Goal: Task Accomplishment & Management: Manage account settings

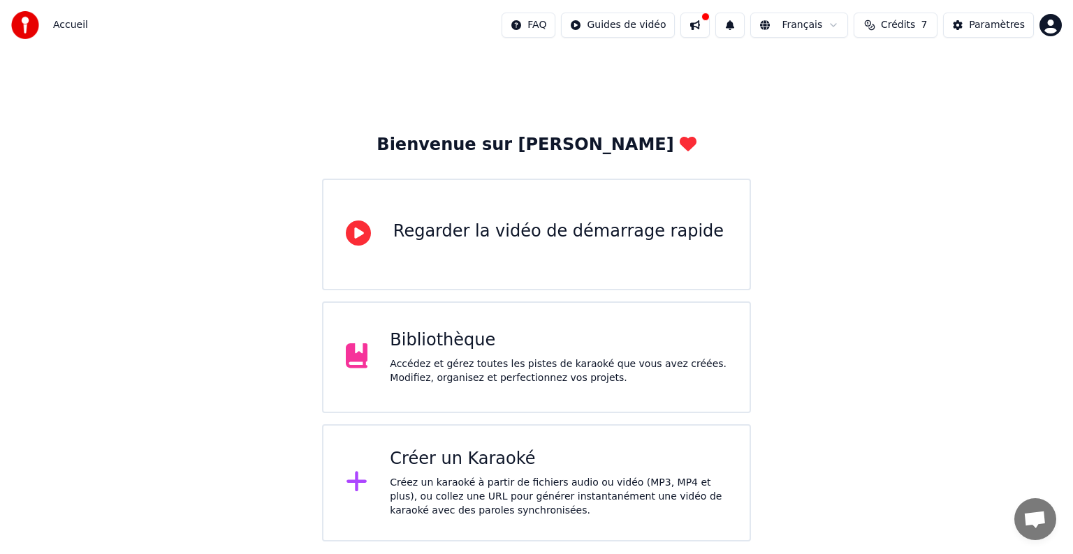
click at [472, 390] on div "Bibliothèque Accédez et gérez toutes les pistes de karaoké que vous avez créées…" at bounding box center [536, 358] width 429 height 112
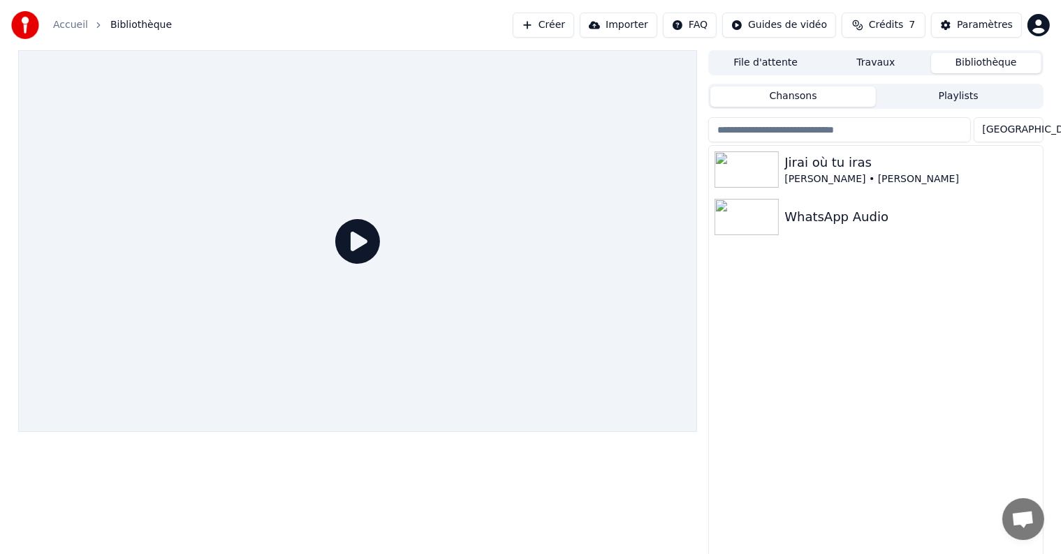
click at [888, 54] on button "Travaux" at bounding box center [876, 63] width 110 height 20
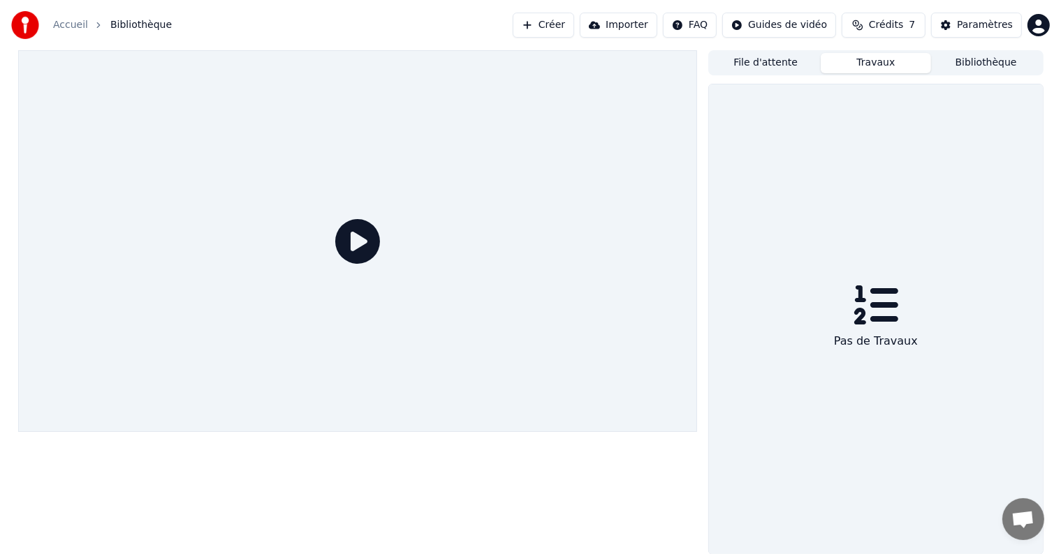
click at [881, 330] on div "Pas de Travaux" at bounding box center [875, 342] width 95 height 28
click at [771, 70] on button "File d'attente" at bounding box center [765, 63] width 110 height 20
click at [994, 59] on button "Bibliothèque" at bounding box center [986, 63] width 110 height 20
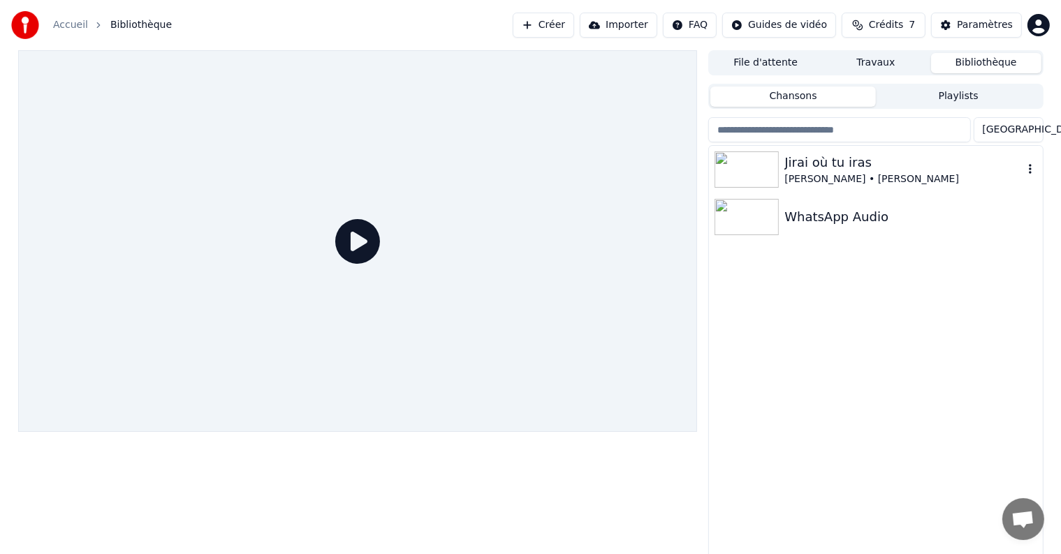
click at [889, 177] on div "[PERSON_NAME] • [PERSON_NAME]" at bounding box center [903, 179] width 238 height 14
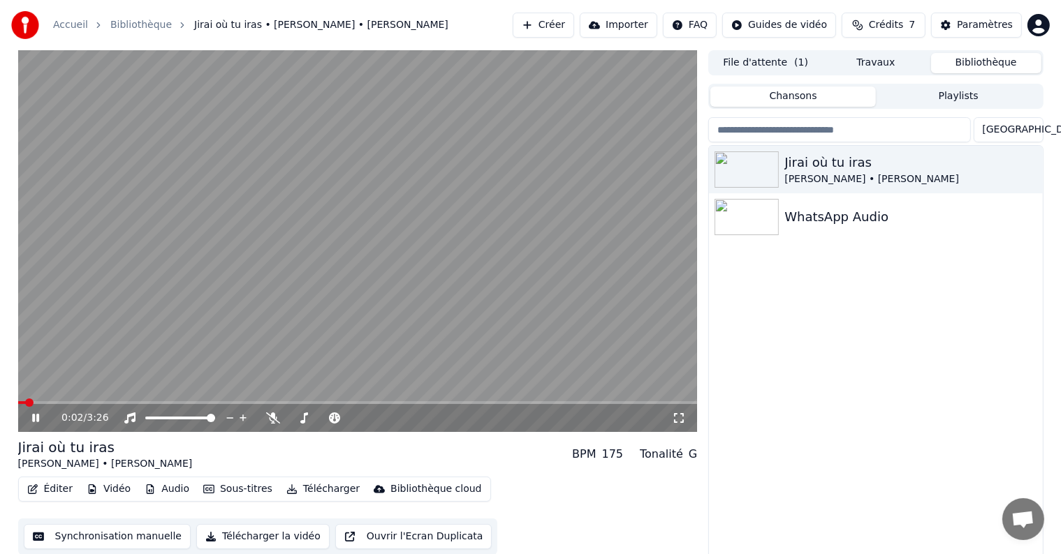
click at [36, 419] on icon at bounding box center [35, 418] width 7 height 8
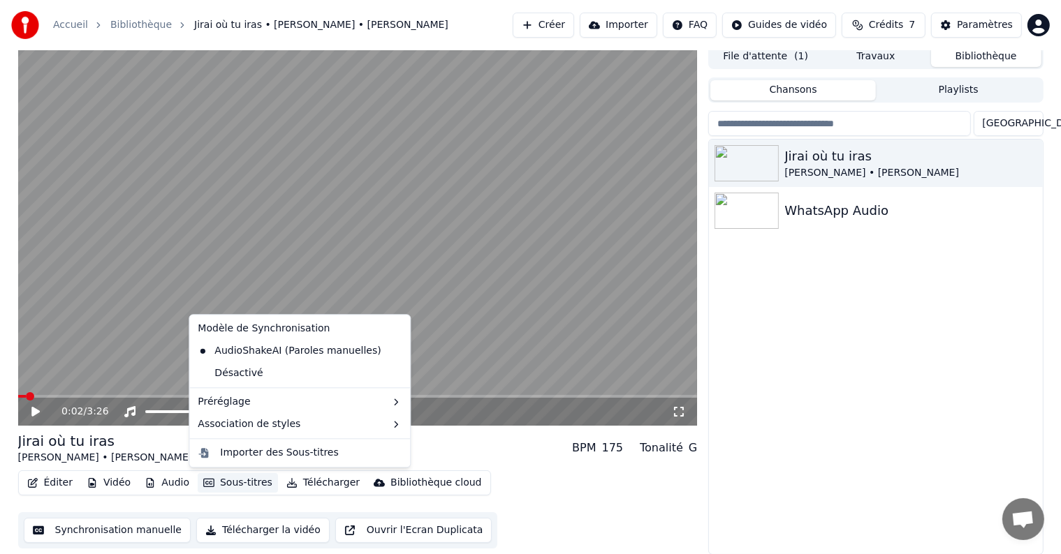
click at [212, 482] on button "Sous-titres" at bounding box center [238, 483] width 80 height 20
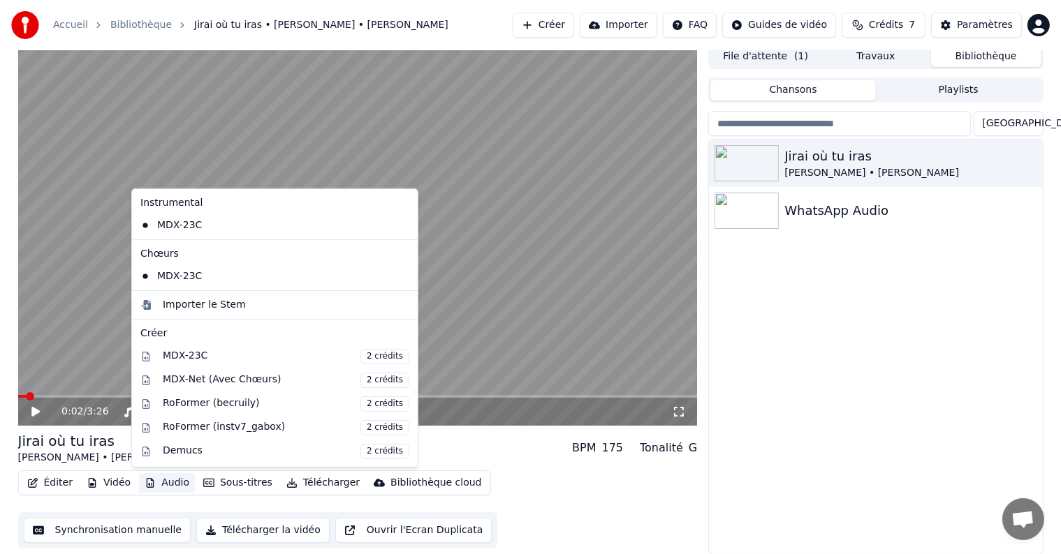
click at [128, 528] on button "Synchronisation manuelle" at bounding box center [108, 530] width 168 height 25
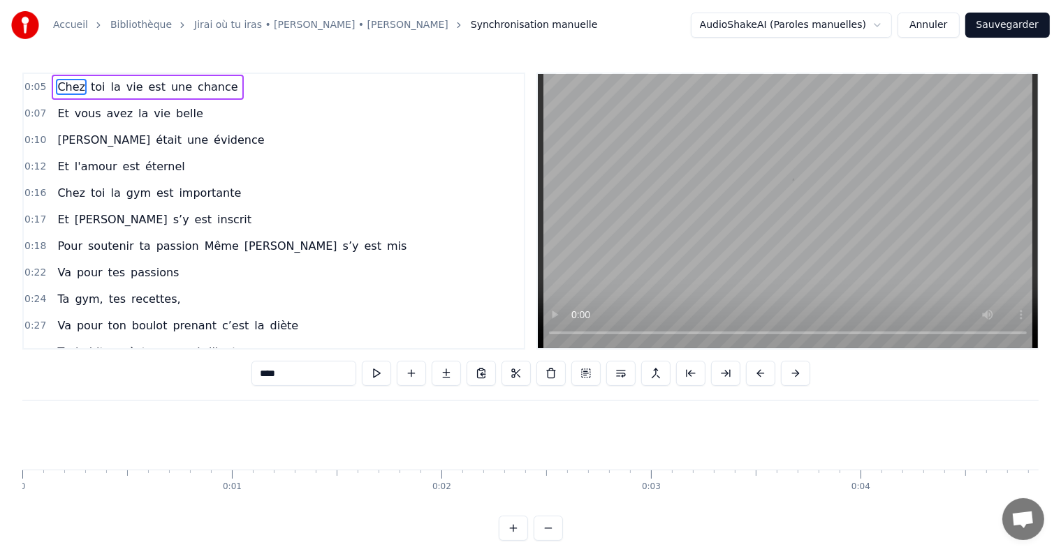
scroll to position [0, 1027]
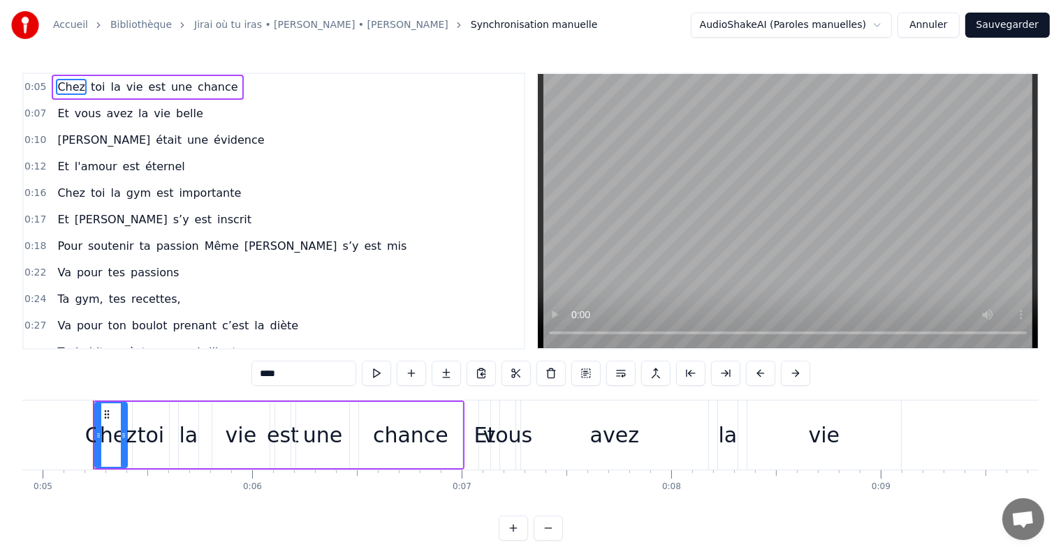
click at [443, 440] on div "chance" at bounding box center [410, 435] width 103 height 66
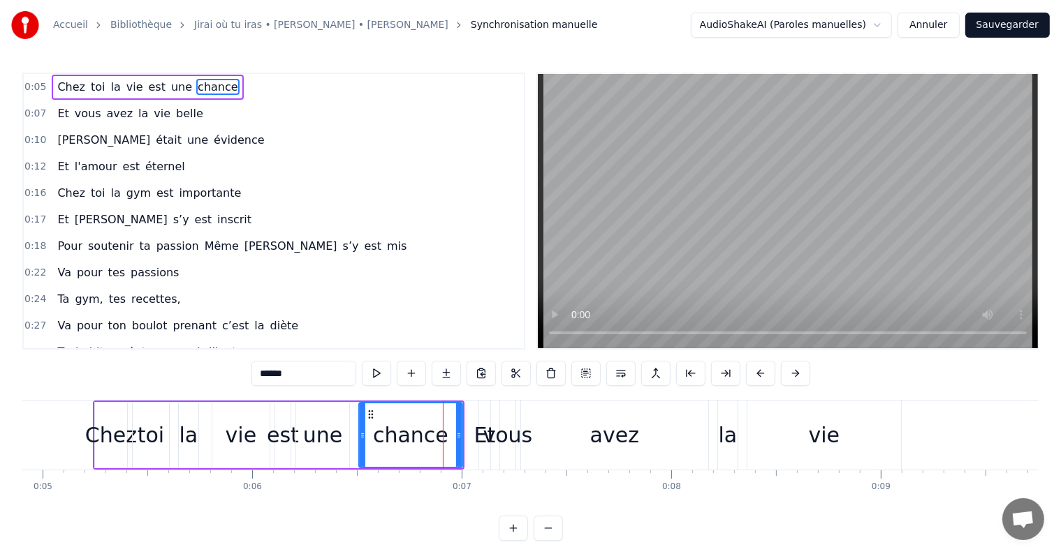
scroll to position [0, 1055]
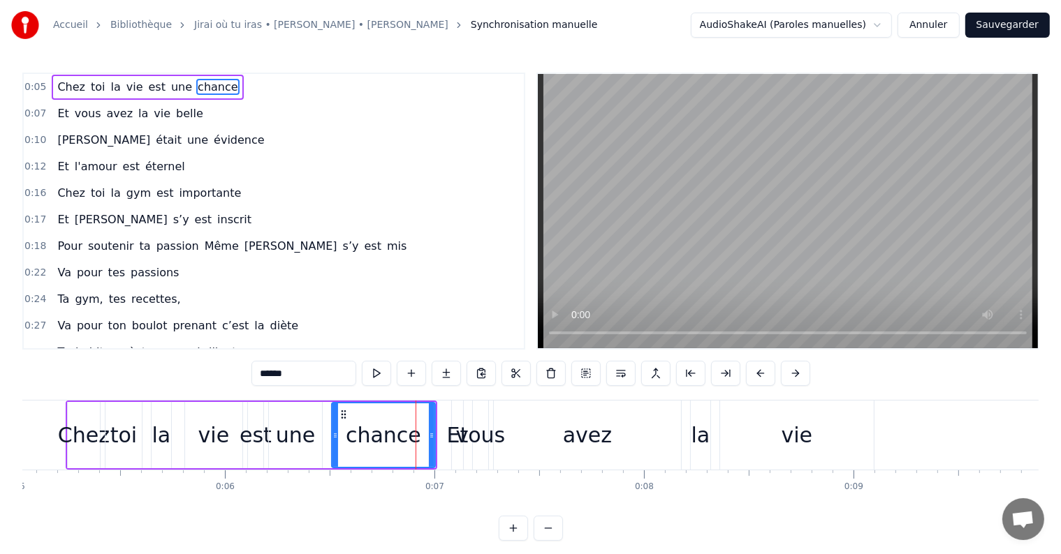
click at [175, 112] on span "belle" at bounding box center [190, 113] width 30 height 16
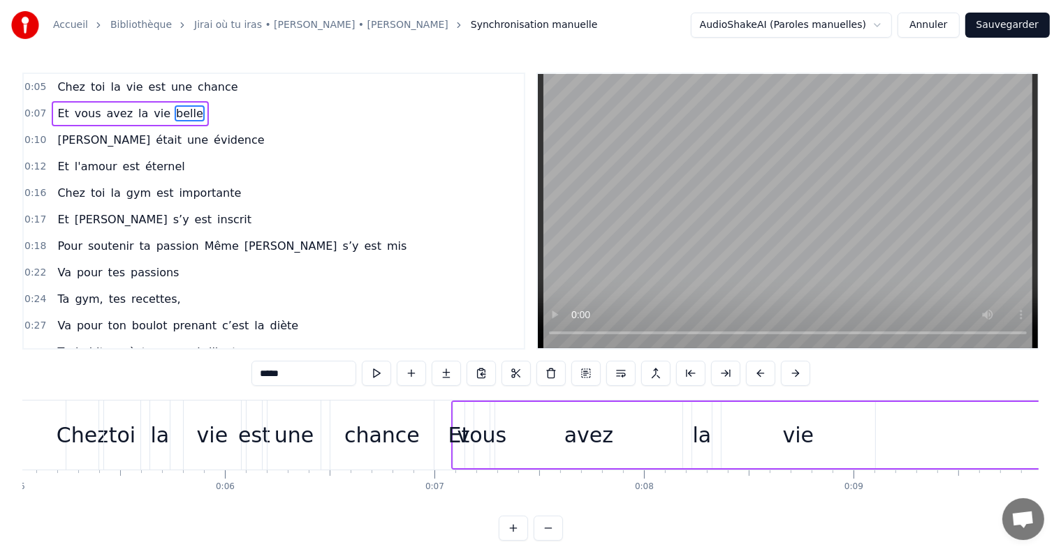
scroll to position [0, 2159]
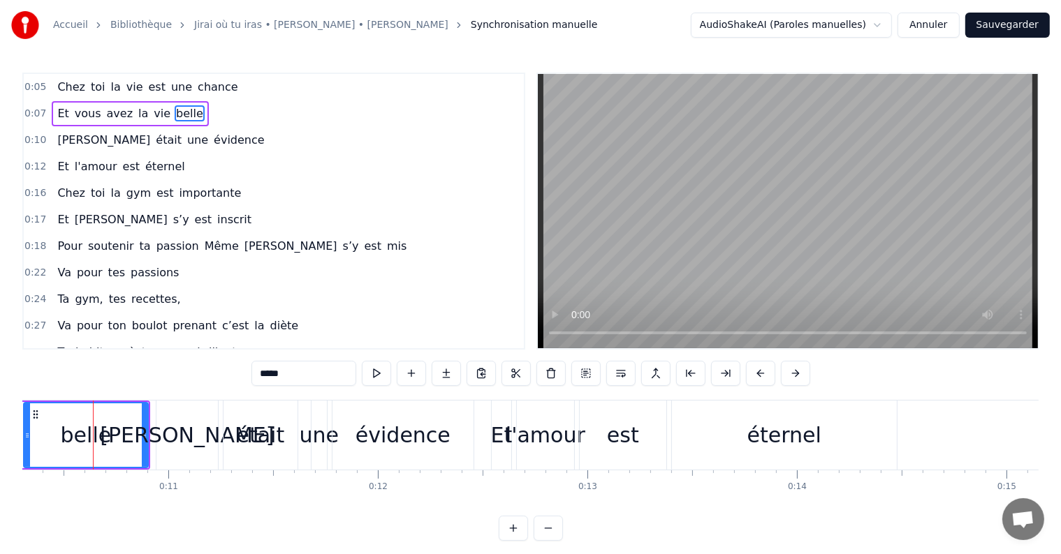
drag, startPoint x: 95, startPoint y: 436, endPoint x: 14, endPoint y: 440, distance: 81.1
click at [14, 440] on div "Accueil Bibliothèque Jirai où tu iras • [PERSON_NAME] • [PERSON_NAME] Synchroni…" at bounding box center [530, 270] width 1061 height 541
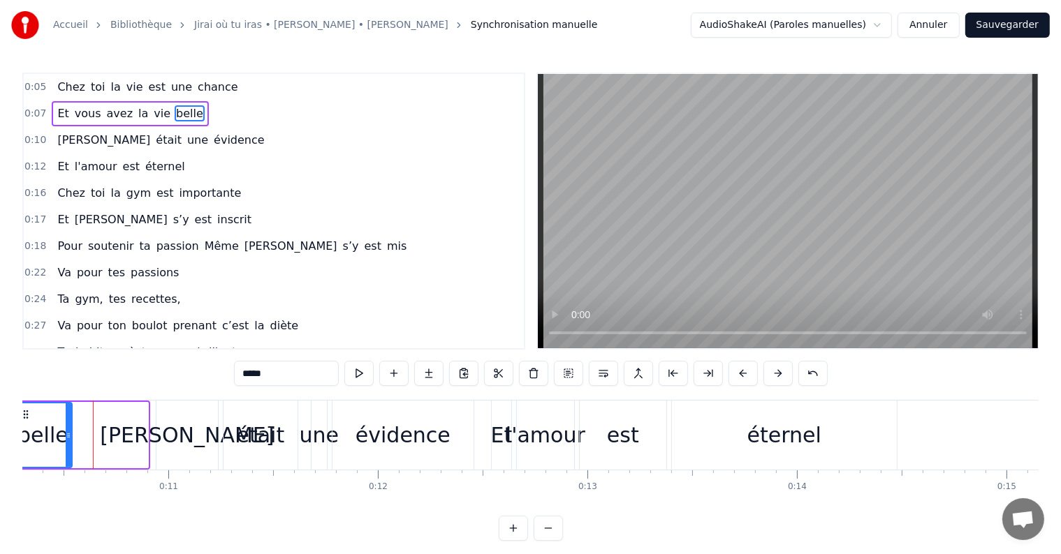
drag, startPoint x: 144, startPoint y: 434, endPoint x: 67, endPoint y: 434, distance: 76.8
click at [67, 434] on icon at bounding box center [69, 435] width 6 height 11
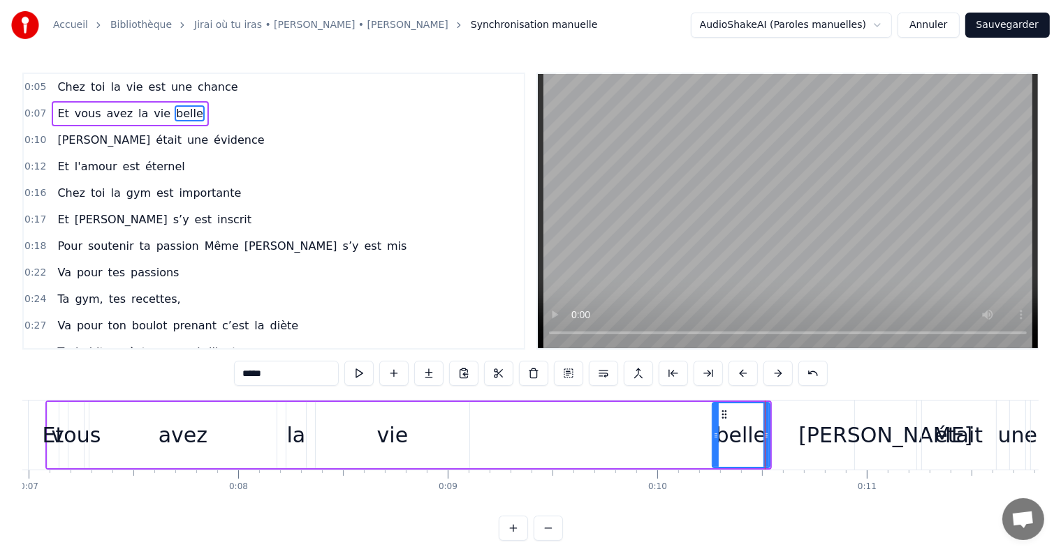
scroll to position [0, 1484]
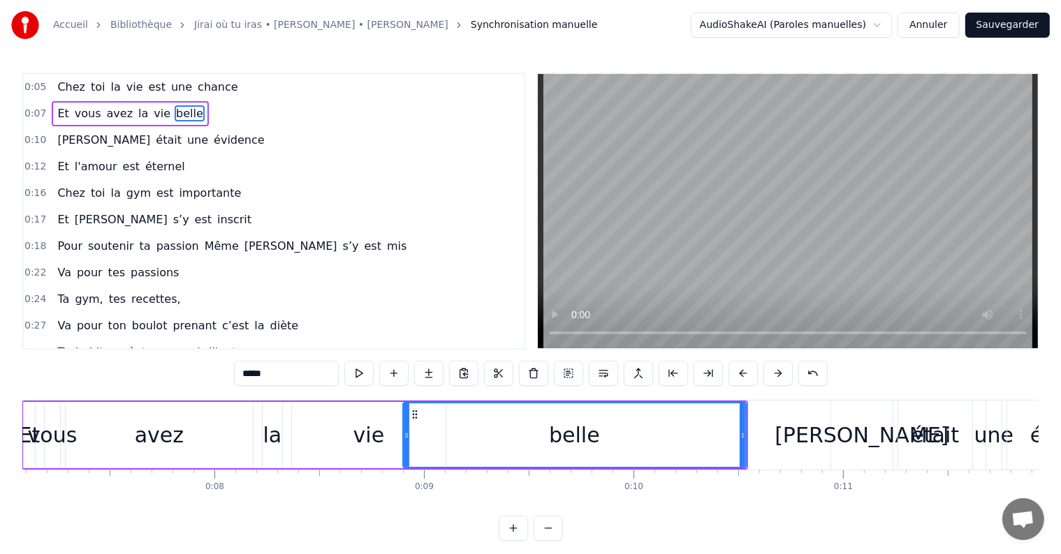
drag, startPoint x: 691, startPoint y: 436, endPoint x: 405, endPoint y: 451, distance: 286.0
click at [405, 451] on div at bounding box center [407, 436] width 6 height 64
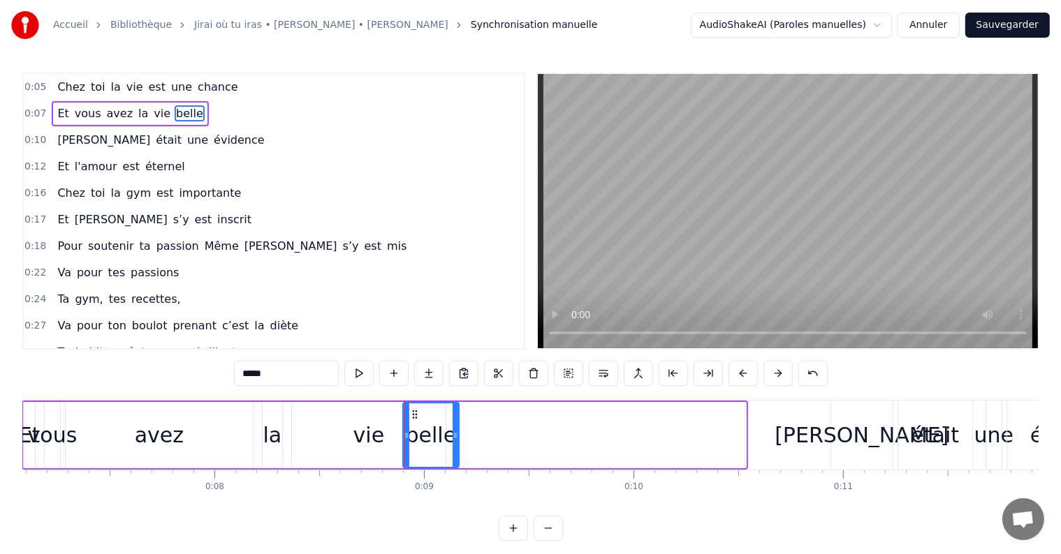
drag, startPoint x: 740, startPoint y: 436, endPoint x: 453, endPoint y: 451, distance: 287.4
click at [453, 451] on div at bounding box center [456, 436] width 6 height 64
click at [390, 448] on div "vie" at bounding box center [369, 435] width 154 height 66
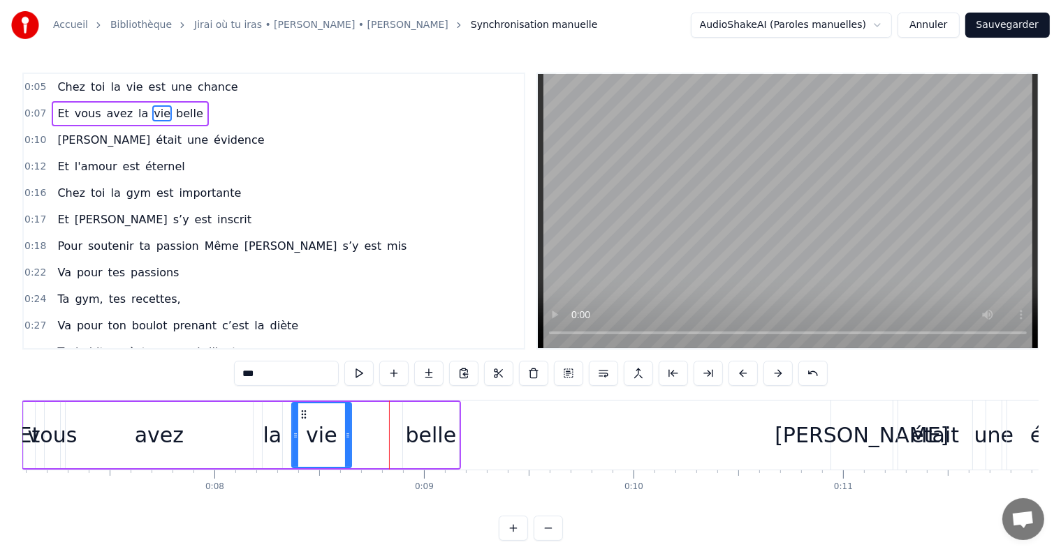
drag, startPoint x: 441, startPoint y: 436, endPoint x: 348, endPoint y: 440, distance: 93.7
click at [348, 440] on icon at bounding box center [348, 435] width 6 height 11
click at [406, 441] on div "belle" at bounding box center [431, 435] width 56 height 66
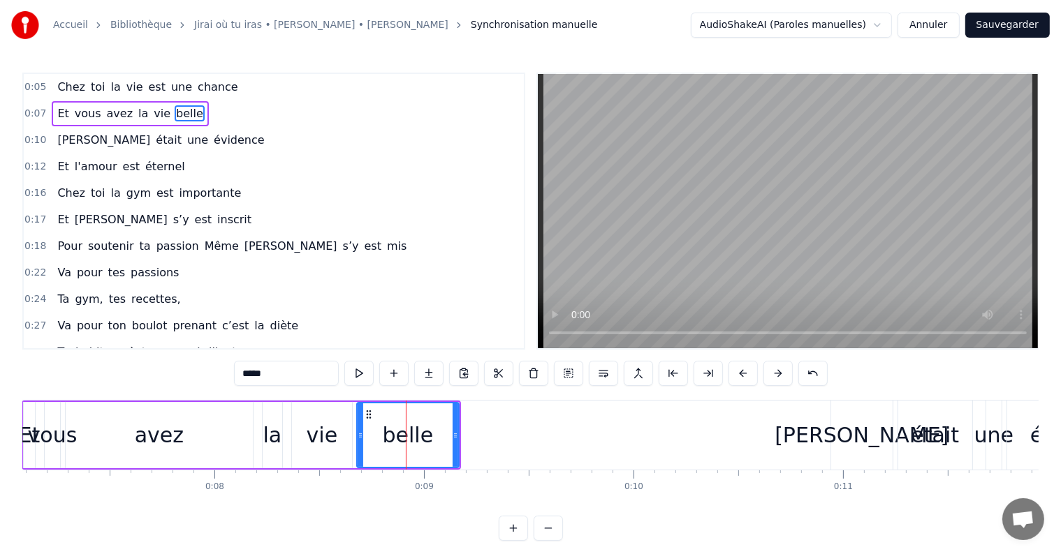
drag, startPoint x: 404, startPoint y: 439, endPoint x: 358, endPoint y: 442, distance: 46.2
click at [358, 442] on div at bounding box center [361, 436] width 6 height 64
click at [842, 441] on div "[PERSON_NAME]" at bounding box center [861, 435] width 174 height 31
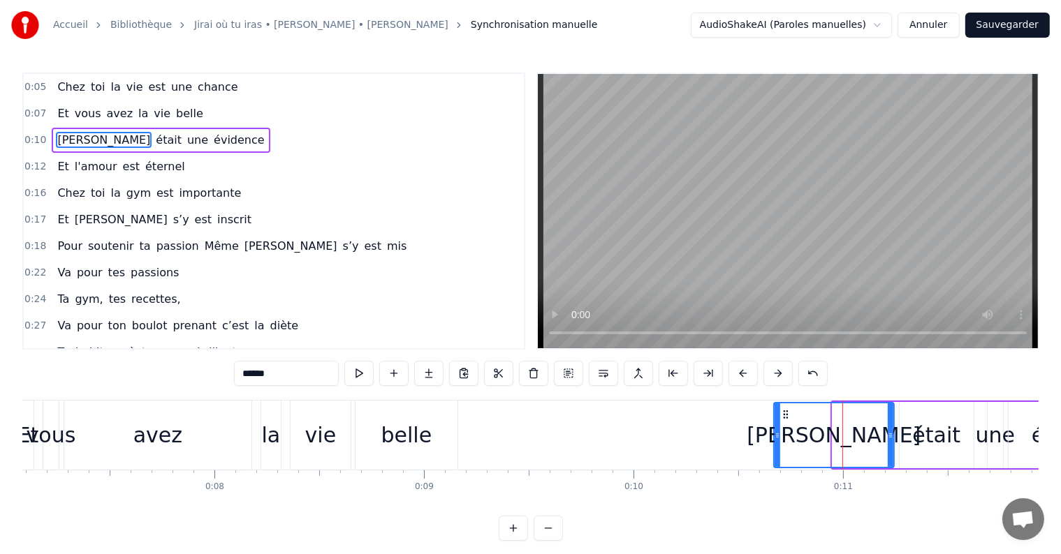
drag, startPoint x: 832, startPoint y: 439, endPoint x: 772, endPoint y: 441, distance: 60.8
click at [774, 441] on div at bounding box center [777, 436] width 6 height 64
drag, startPoint x: 887, startPoint y: 433, endPoint x: 877, endPoint y: 436, distance: 10.4
click at [878, 436] on icon at bounding box center [881, 435] width 6 height 11
click at [909, 427] on div "était" at bounding box center [936, 435] width 74 height 66
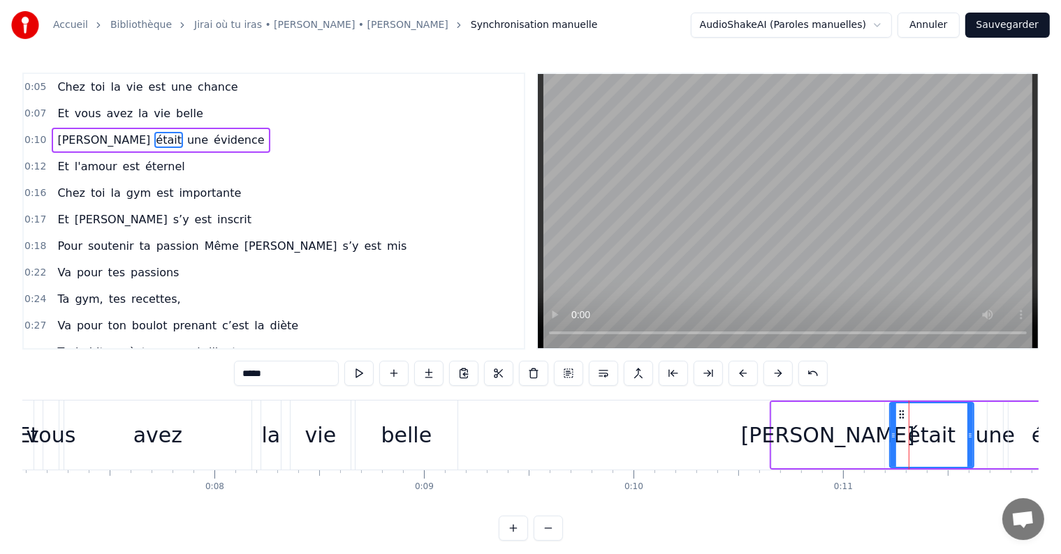
drag, startPoint x: 901, startPoint y: 433, endPoint x: 892, endPoint y: 433, distance: 9.1
click at [892, 433] on icon at bounding box center [893, 435] width 6 height 11
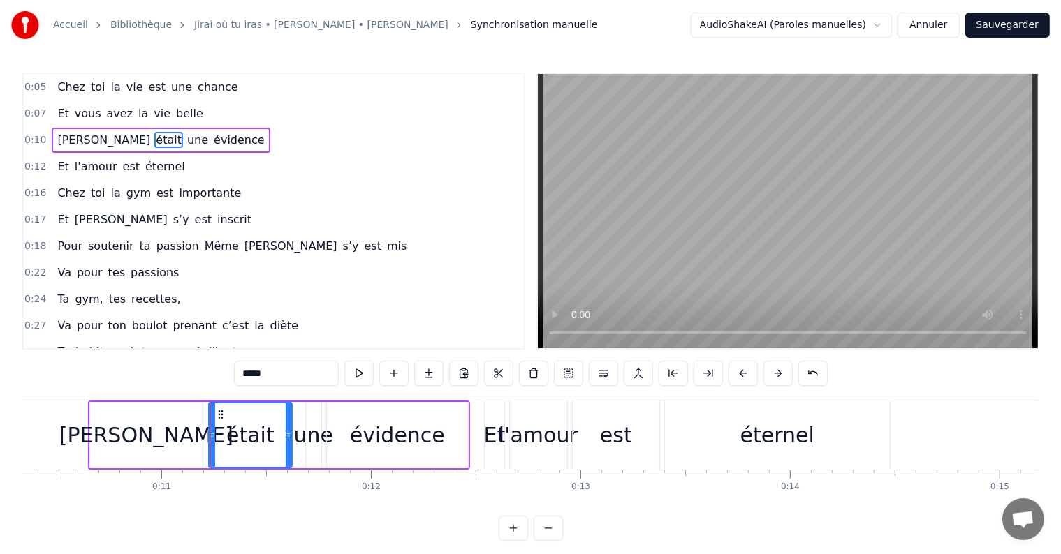
scroll to position [0, 2214]
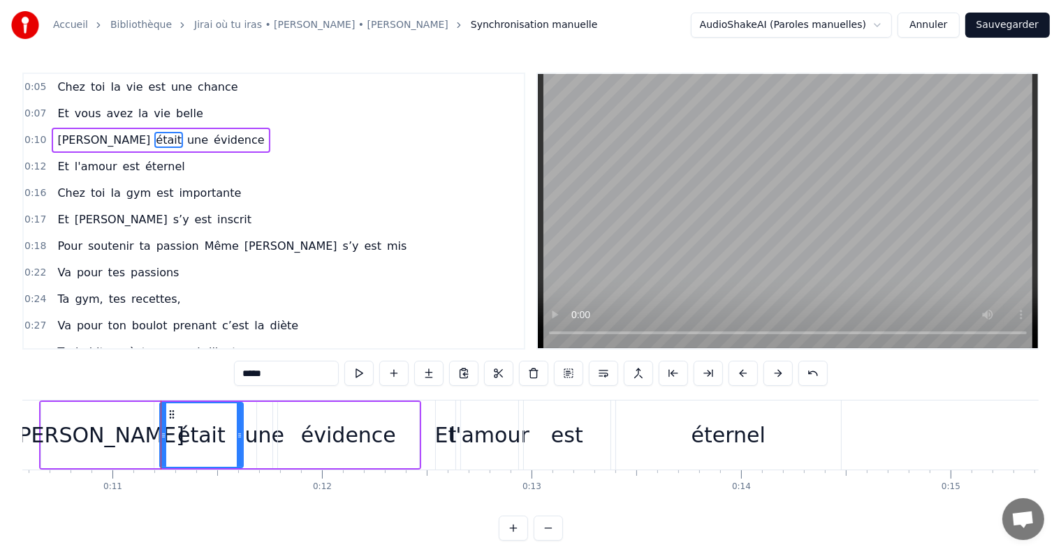
click at [405, 440] on div "évidence" at bounding box center [348, 435] width 141 height 66
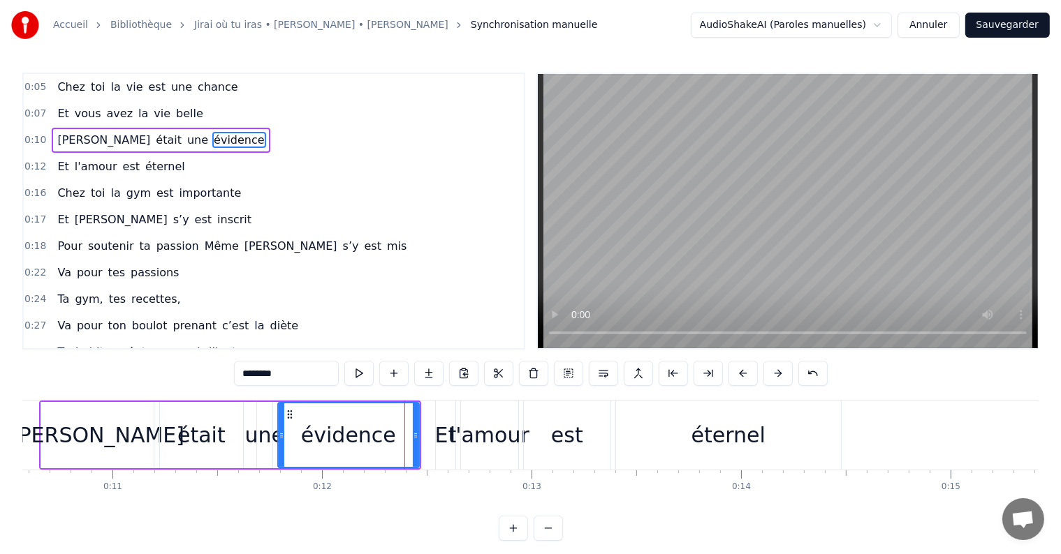
click at [415, 436] on icon at bounding box center [416, 435] width 6 height 11
click at [436, 435] on div "Et" at bounding box center [446, 435] width 22 height 31
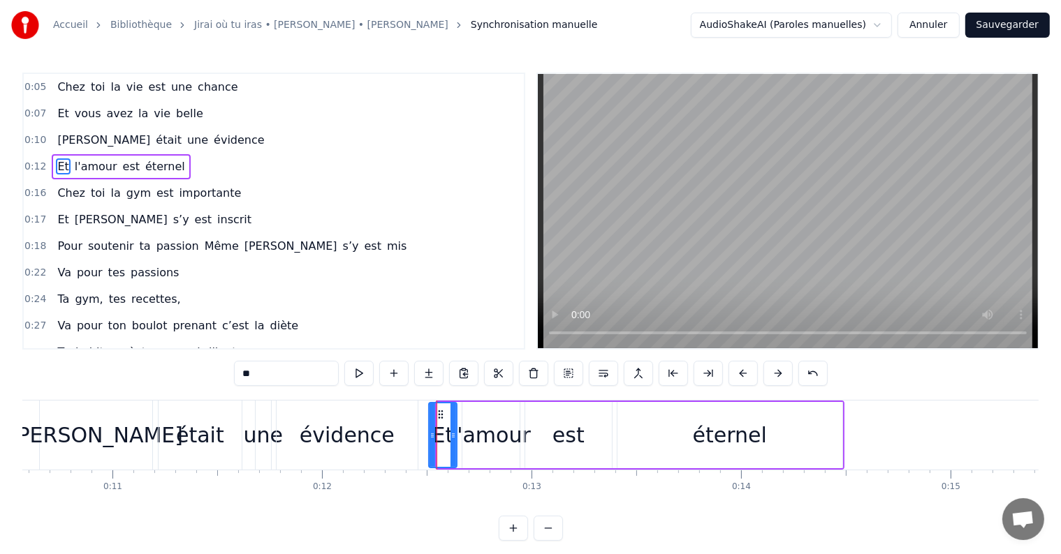
drag, startPoint x: 439, startPoint y: 435, endPoint x: 430, endPoint y: 439, distance: 9.1
click at [430, 439] on icon at bounding box center [432, 435] width 6 height 11
click at [530, 435] on div "est" at bounding box center [568, 435] width 87 height 66
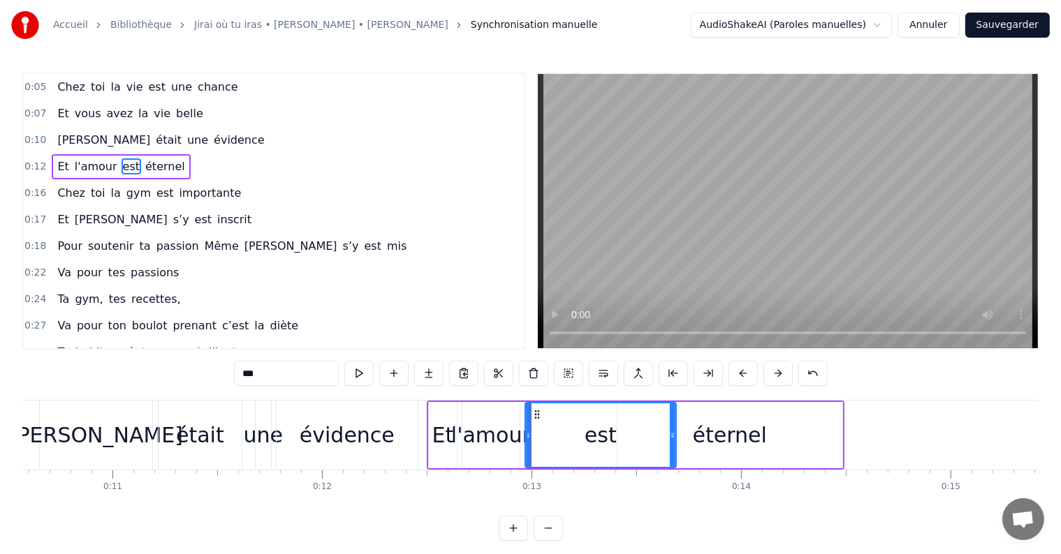
drag, startPoint x: 609, startPoint y: 439, endPoint x: 672, endPoint y: 441, distance: 62.9
click at [672, 441] on div at bounding box center [673, 436] width 6 height 64
drag, startPoint x: 528, startPoint y: 442, endPoint x: 582, endPoint y: 439, distance: 53.9
click at [582, 439] on div at bounding box center [583, 436] width 6 height 64
click at [515, 434] on div "l'amour" at bounding box center [491, 435] width 80 height 31
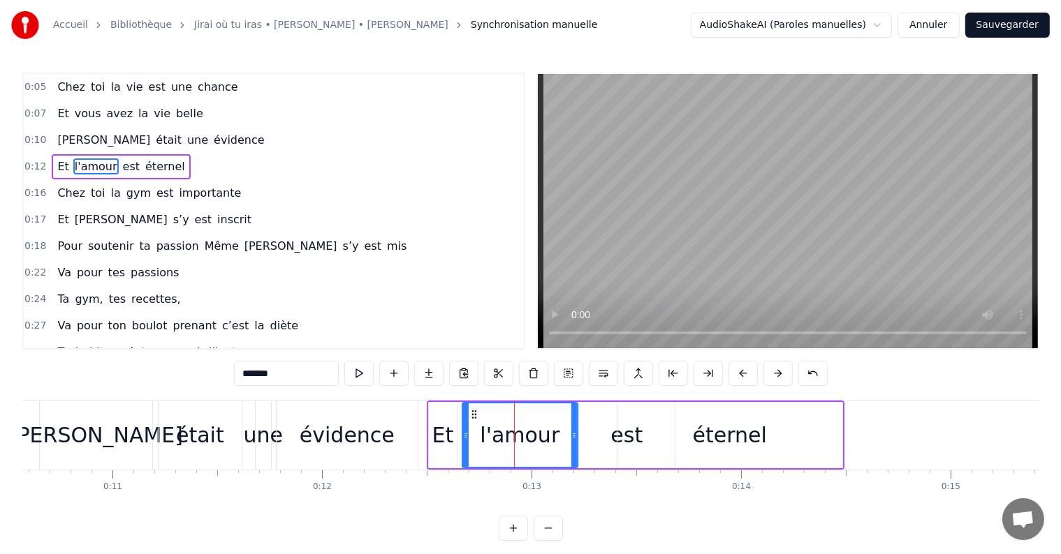
drag, startPoint x: 517, startPoint y: 437, endPoint x: 575, endPoint y: 432, distance: 58.2
click at [575, 432] on icon at bounding box center [574, 435] width 6 height 11
click at [56, 189] on span "Chez" at bounding box center [71, 193] width 31 height 16
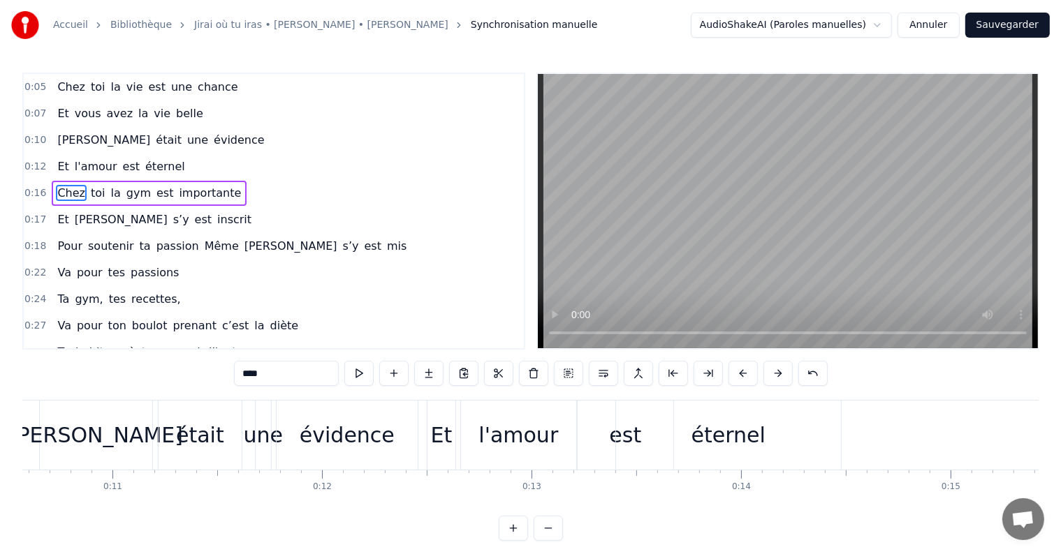
scroll to position [0, 3332]
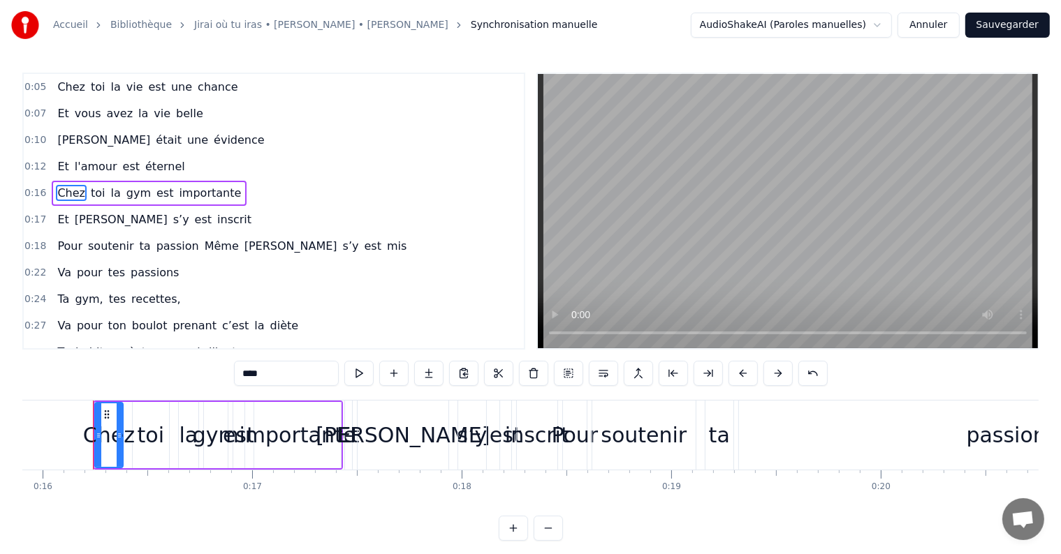
click at [930, 433] on div "passion" at bounding box center [1006, 435] width 535 height 69
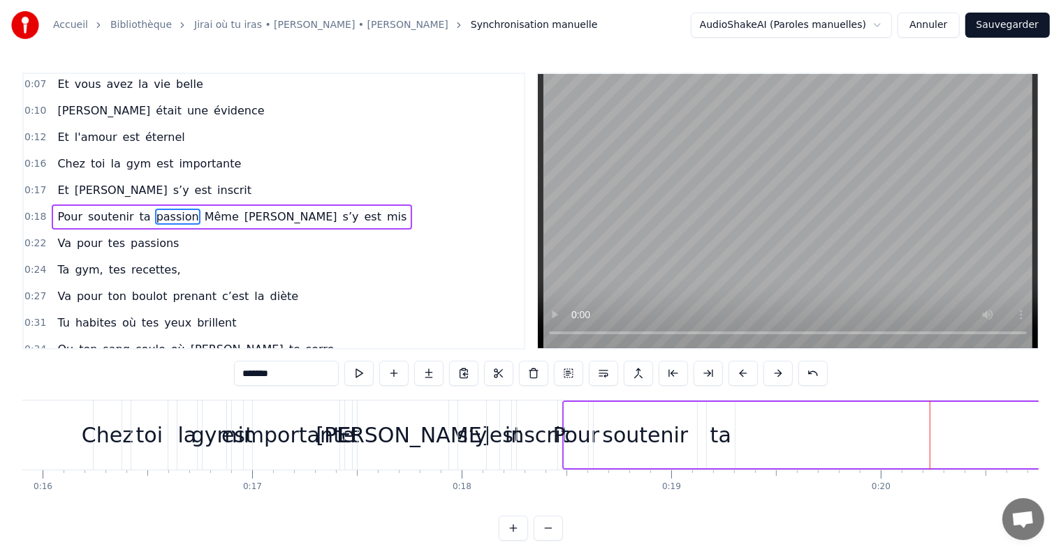
drag, startPoint x: 741, startPoint y: 441, endPoint x: 1045, endPoint y: 443, distance: 303.8
click at [1045, 443] on div "Accueil Bibliothèque Jirai où tu iras • [PERSON_NAME] • [PERSON_NAME] Synchroni…" at bounding box center [530, 270] width 1061 height 541
click at [724, 429] on div "ta" at bounding box center [720, 435] width 21 height 31
type input "**"
click at [710, 434] on icon at bounding box center [713, 435] width 6 height 11
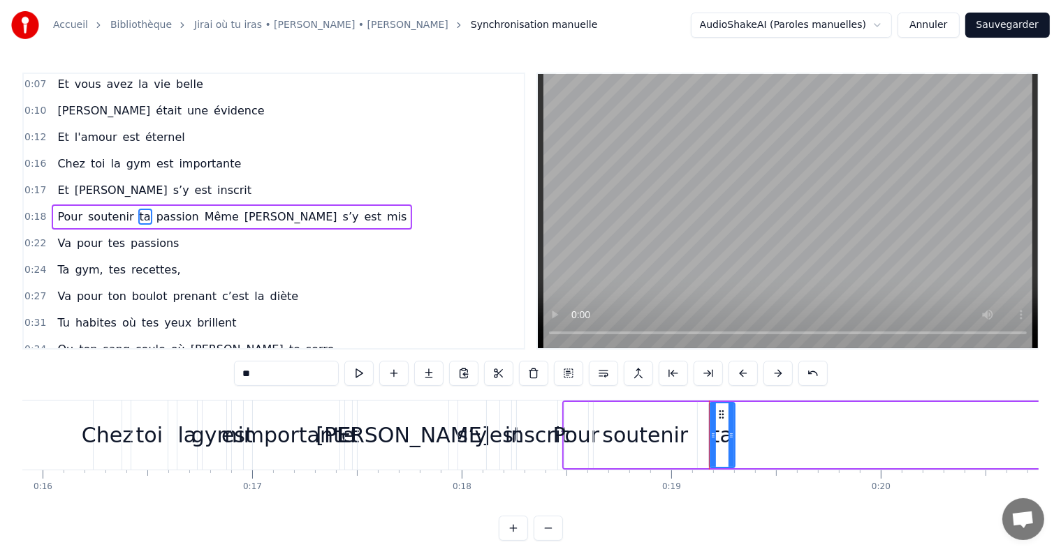
click at [716, 434] on div "ta" at bounding box center [722, 435] width 21 height 31
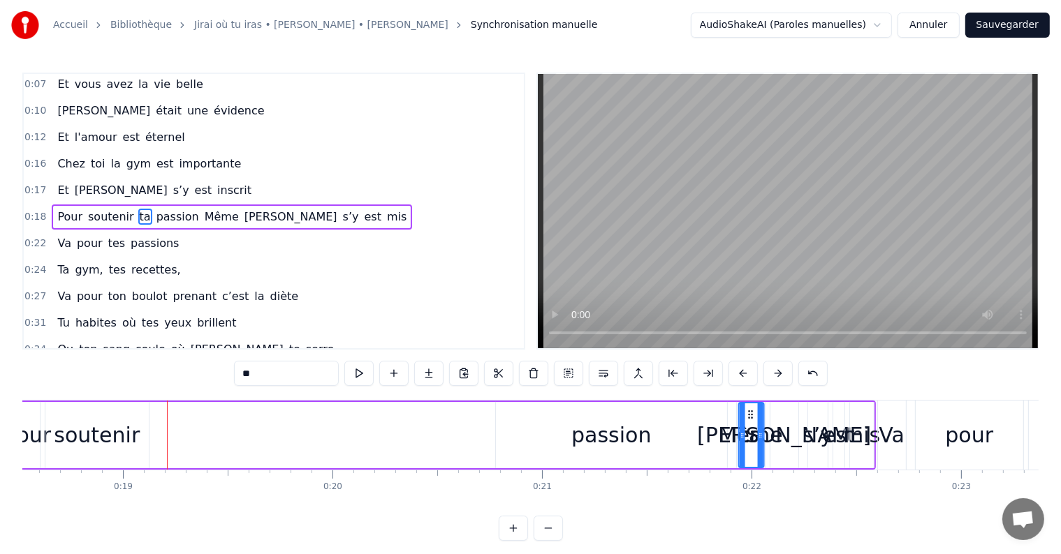
scroll to position [0, 3896]
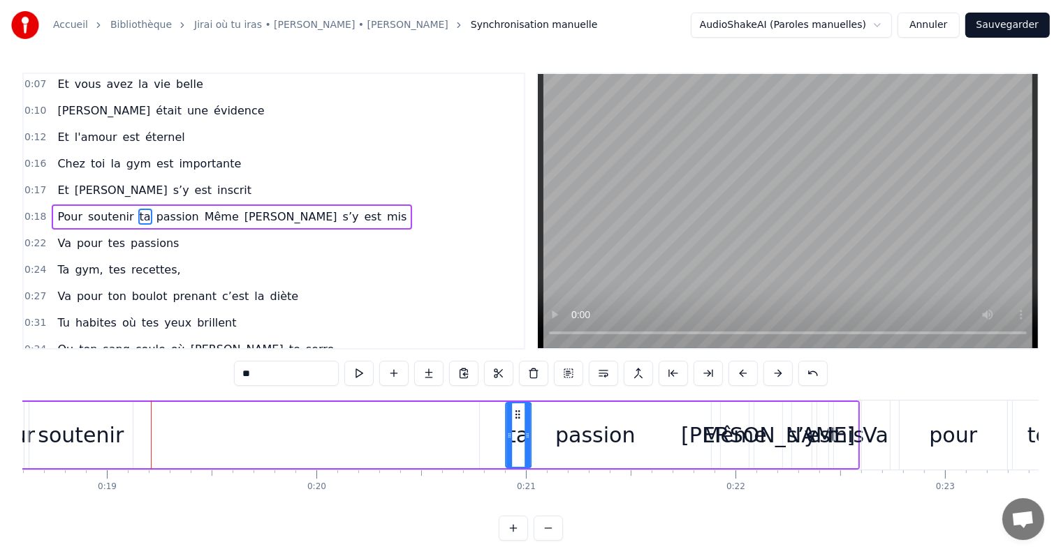
drag, startPoint x: 721, startPoint y: 412, endPoint x: 517, endPoint y: 422, distance: 204.2
click at [896, 29] on html "Accueil Bibliothèque Jirai où tu iras • [PERSON_NAME] • [PERSON_NAME] Synchroni…" at bounding box center [530, 282] width 1061 height 564
click at [936, 22] on button "Annuler" at bounding box center [927, 25] width 61 height 25
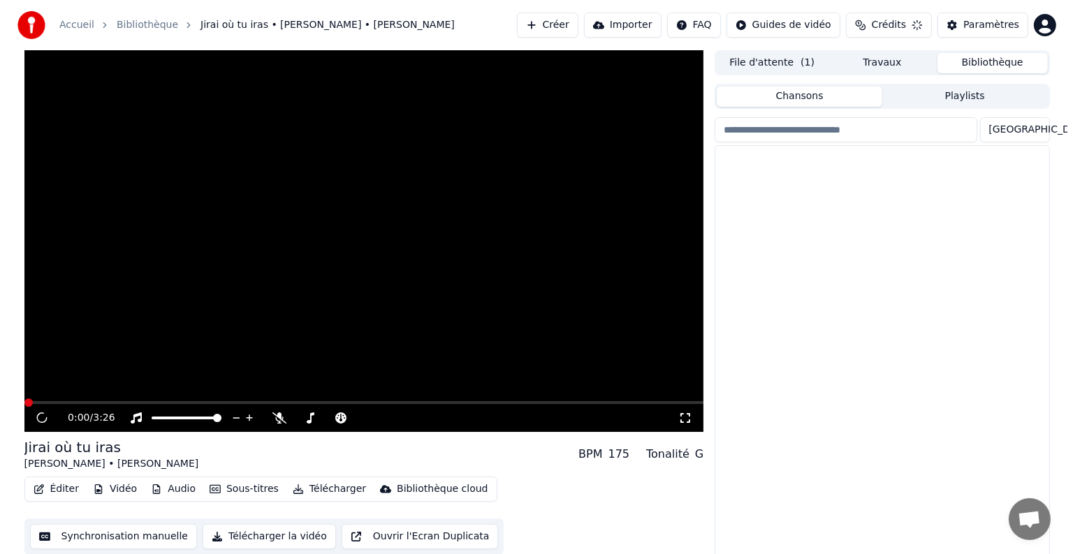
scroll to position [6, 0]
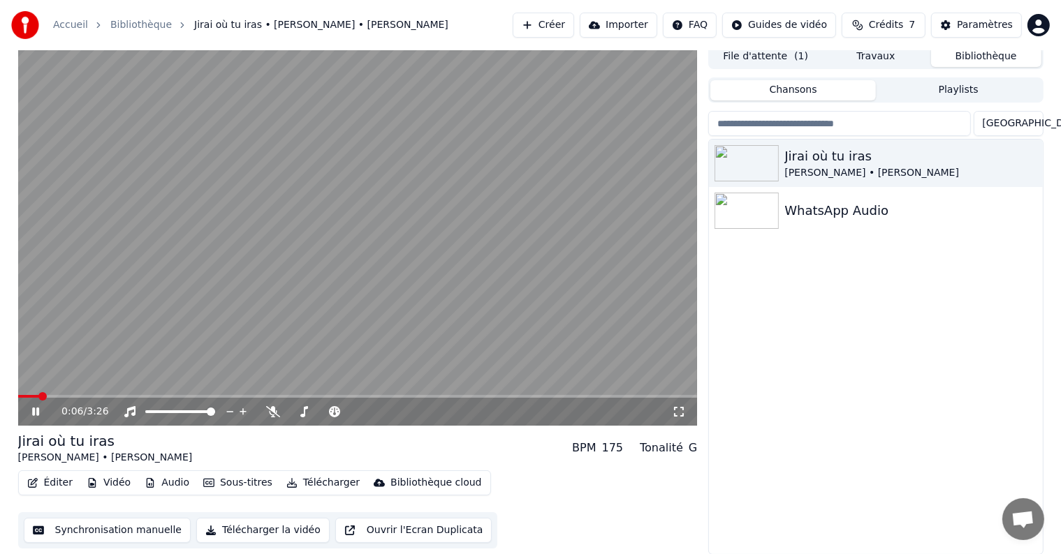
click at [27, 412] on div "0:06 / 3:26" at bounding box center [358, 412] width 668 height 14
click at [34, 409] on icon at bounding box center [35, 412] width 7 height 8
click at [48, 483] on button "Éditer" at bounding box center [50, 483] width 57 height 20
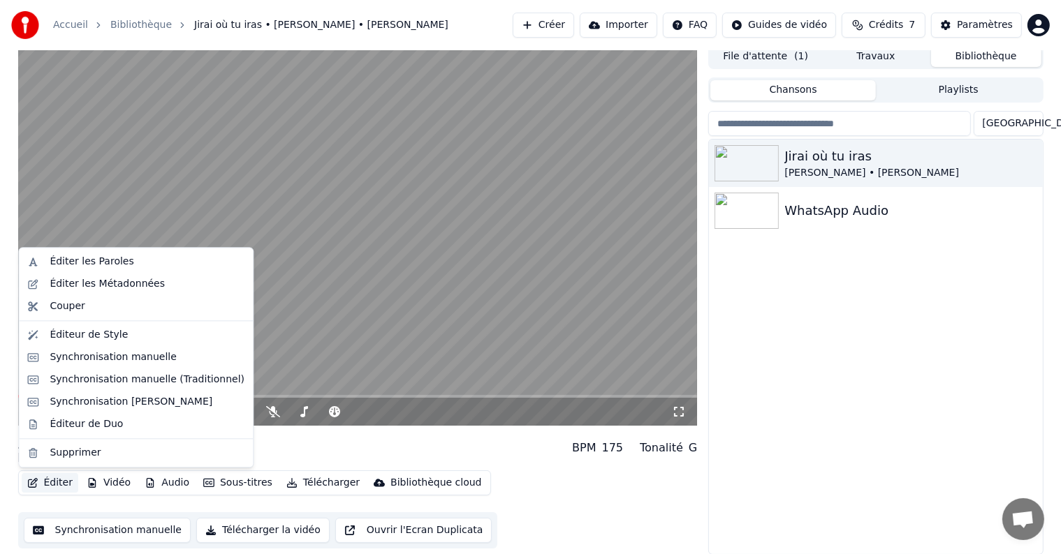
click at [88, 250] on div "Éditer les Paroles Éditer les Métadonnées Couper Éditeur de Style Synchronisati…" at bounding box center [135, 357] width 235 height 221
click at [87, 268] on div "Éditer les Paroles" at bounding box center [92, 262] width 84 height 14
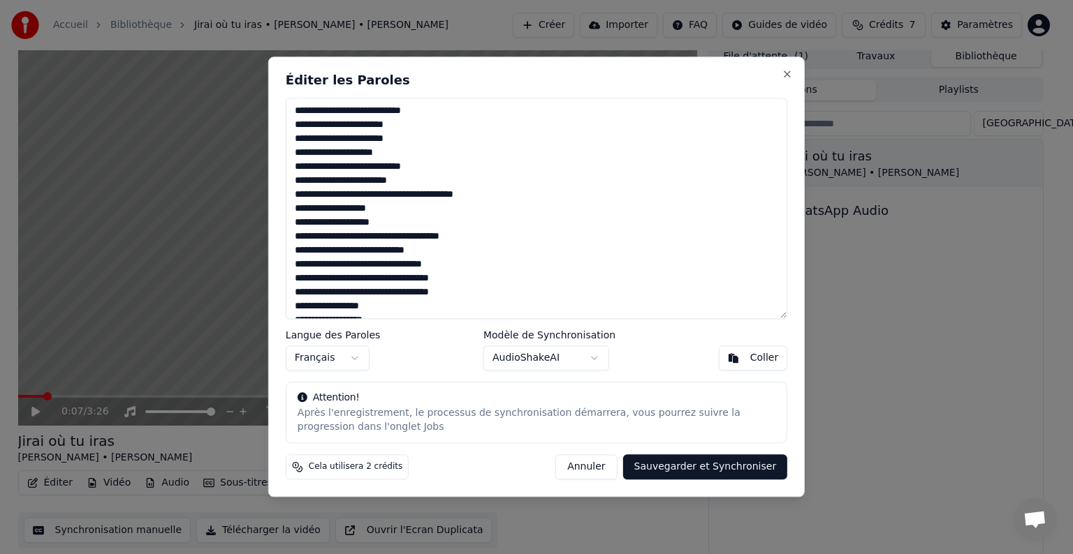
click at [550, 361] on body "Accueil Bibliothèque Jirai où tu iras • [PERSON_NAME] • [PERSON_NAME] Créer Imp…" at bounding box center [530, 271] width 1061 height 554
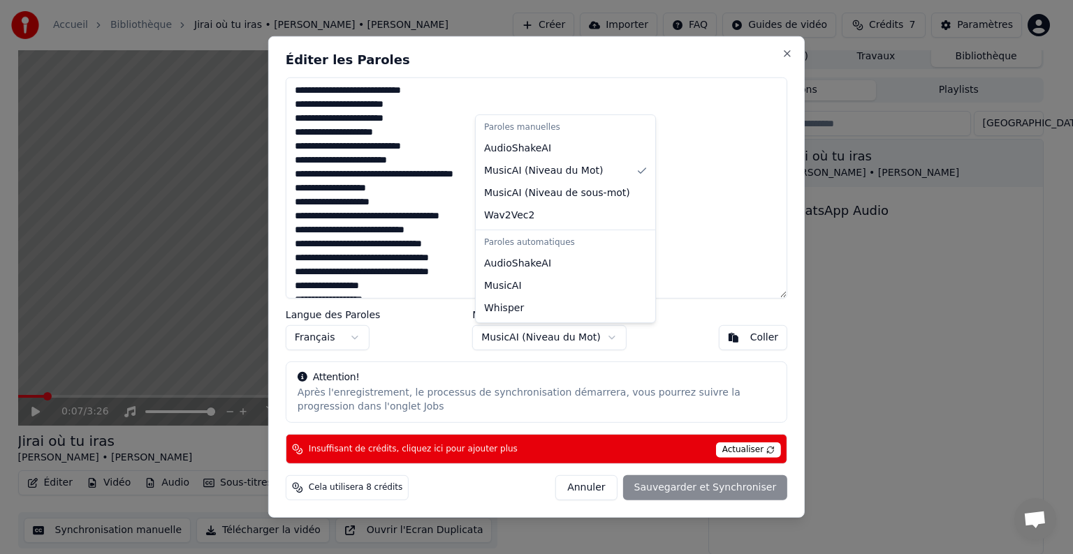
click at [548, 331] on body "Accueil Bibliothèque Jirai où tu iras • [PERSON_NAME] • [PERSON_NAME] Créer Imp…" at bounding box center [530, 271] width 1061 height 554
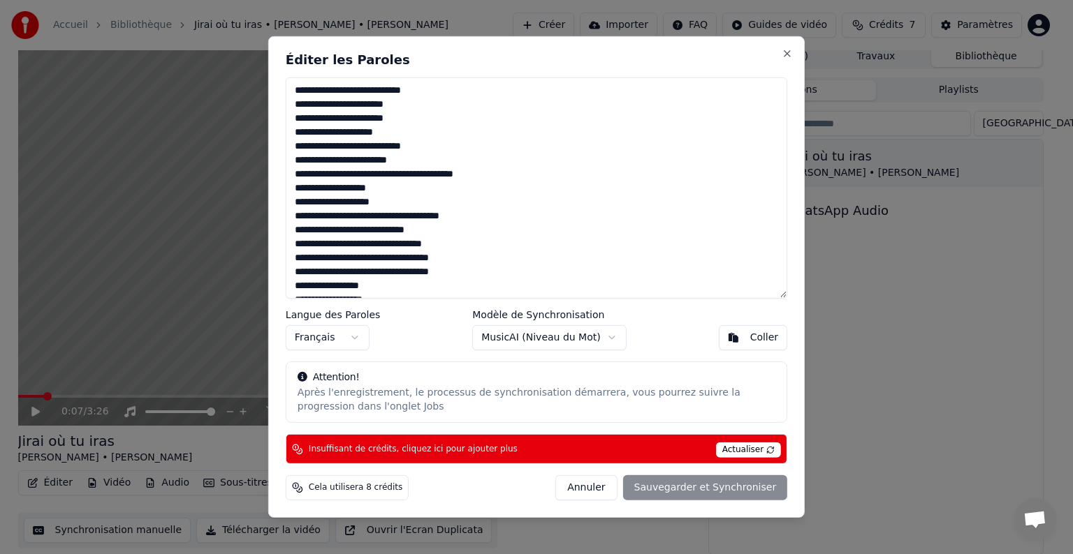
click at [548, 331] on body "Accueil Bibliothèque Jirai où tu iras • [PERSON_NAME] • [PERSON_NAME] Créer Imp…" at bounding box center [530, 271] width 1061 height 554
click at [606, 492] on button "Annuler" at bounding box center [585, 488] width 61 height 25
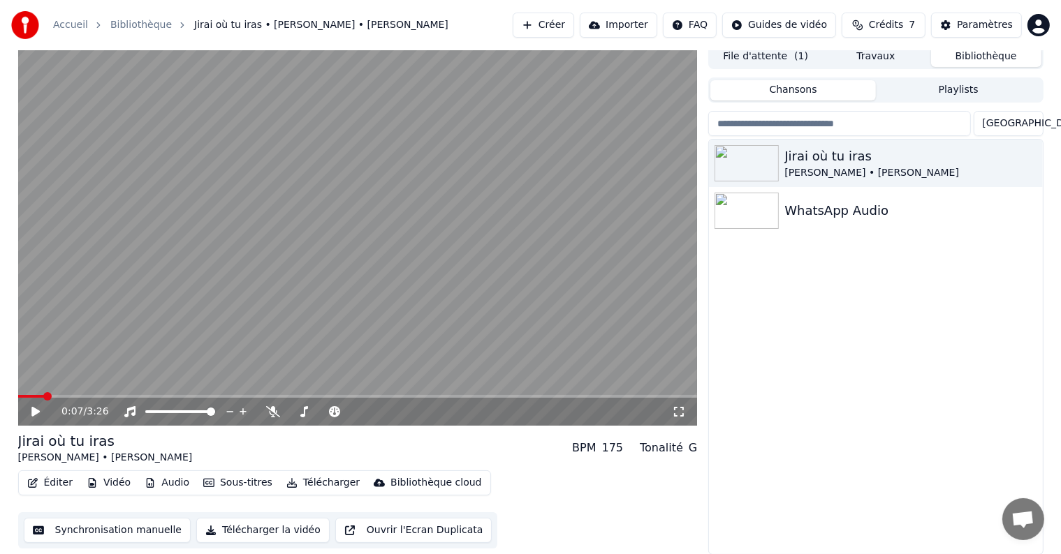
click at [562, 16] on button "Créer" at bounding box center [543, 25] width 61 height 25
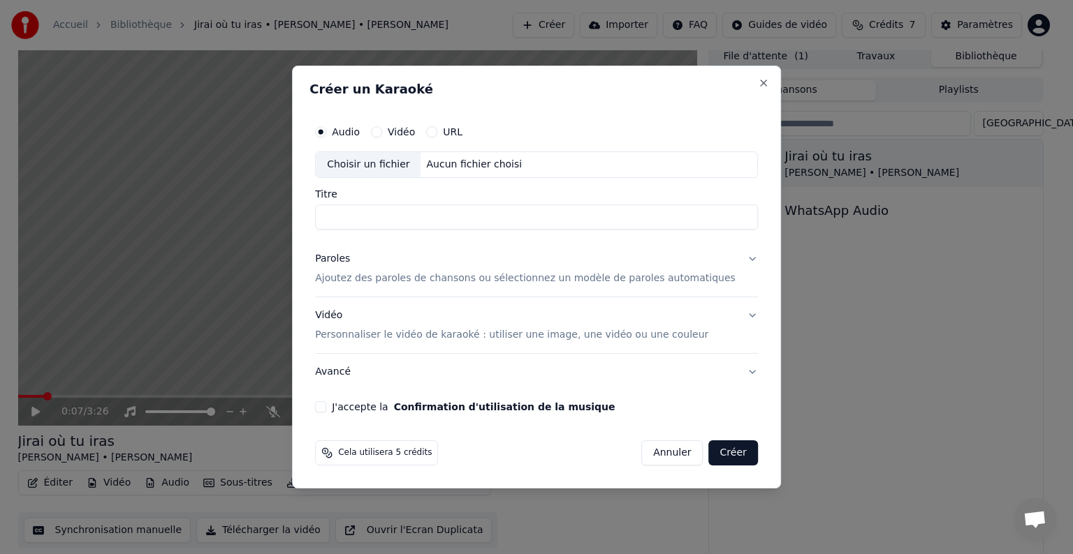
click at [482, 172] on div "Choisir un fichier Aucun fichier choisi" at bounding box center [536, 165] width 443 height 27
type input "**********"
click at [439, 274] on p "Ajoutez des paroles de chansons ou sélectionnez un modèle de paroles automatiqu…" at bounding box center [525, 279] width 420 height 14
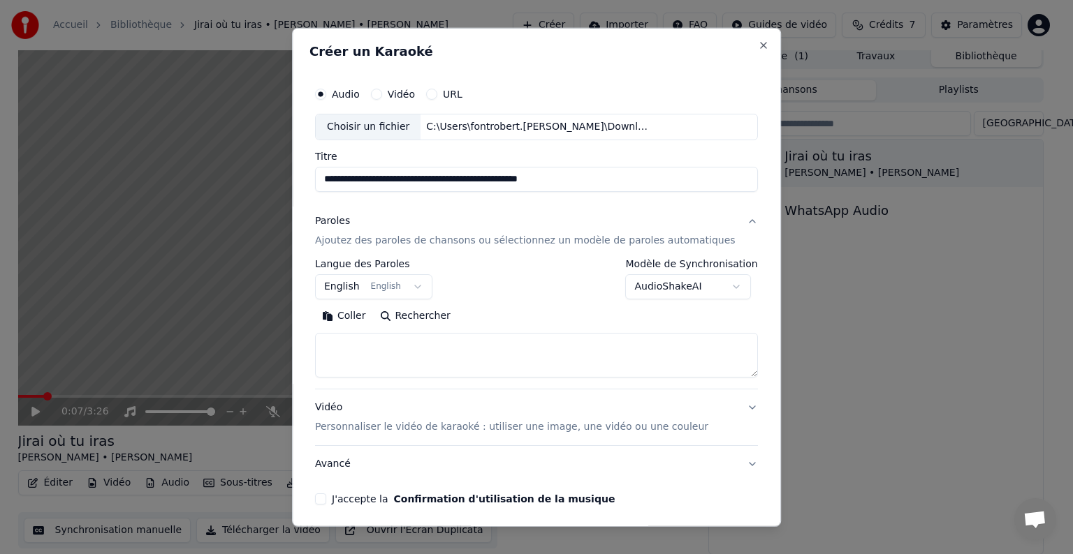
click at [394, 286] on button "English English" at bounding box center [373, 286] width 117 height 25
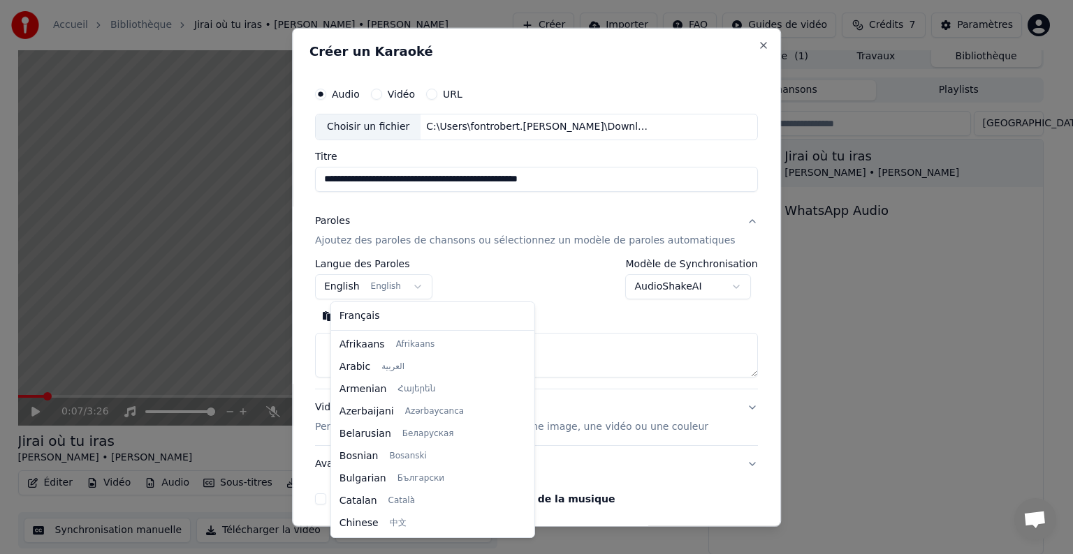
scroll to position [112, 0]
click at [359, 329] on div "Français Afrikaans Afrikaans Arabic العربية Armenian Հայերեն Azerbaijani Azərba…" at bounding box center [432, 419] width 203 height 235
select select "**"
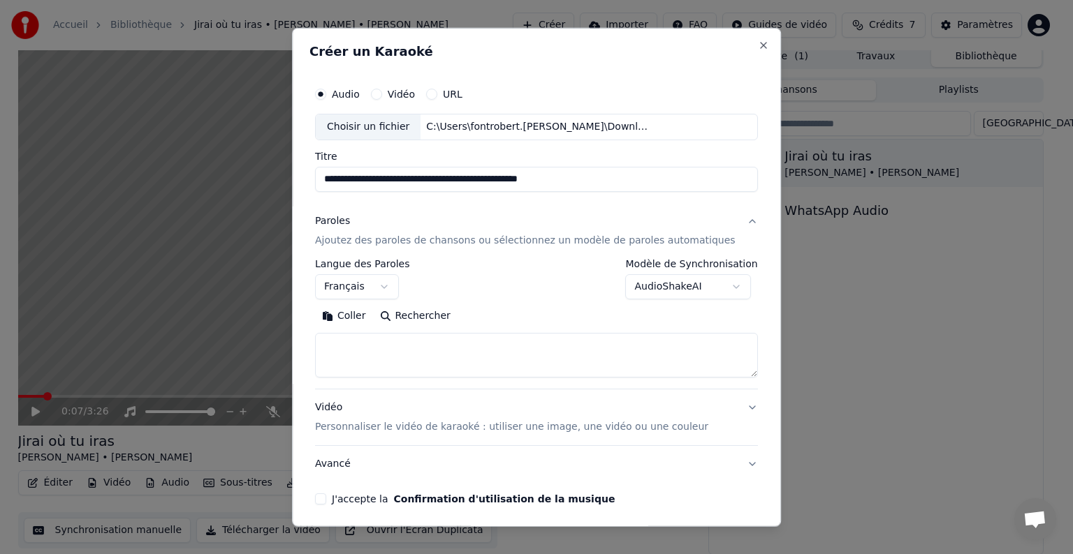
click at [663, 285] on body "**********" at bounding box center [530, 271] width 1061 height 554
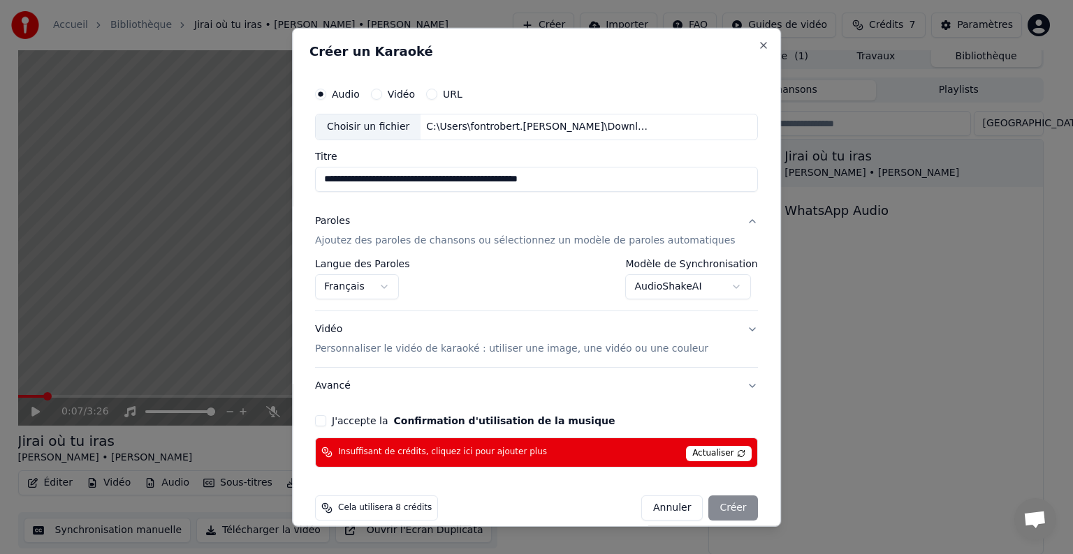
click at [648, 296] on body "**********" at bounding box center [530, 271] width 1061 height 554
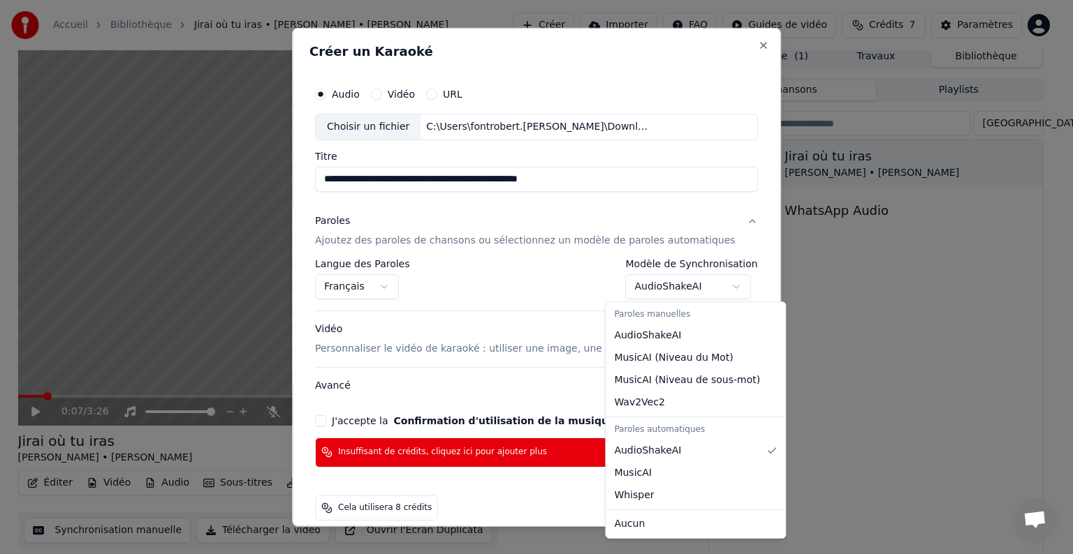
select select "**********"
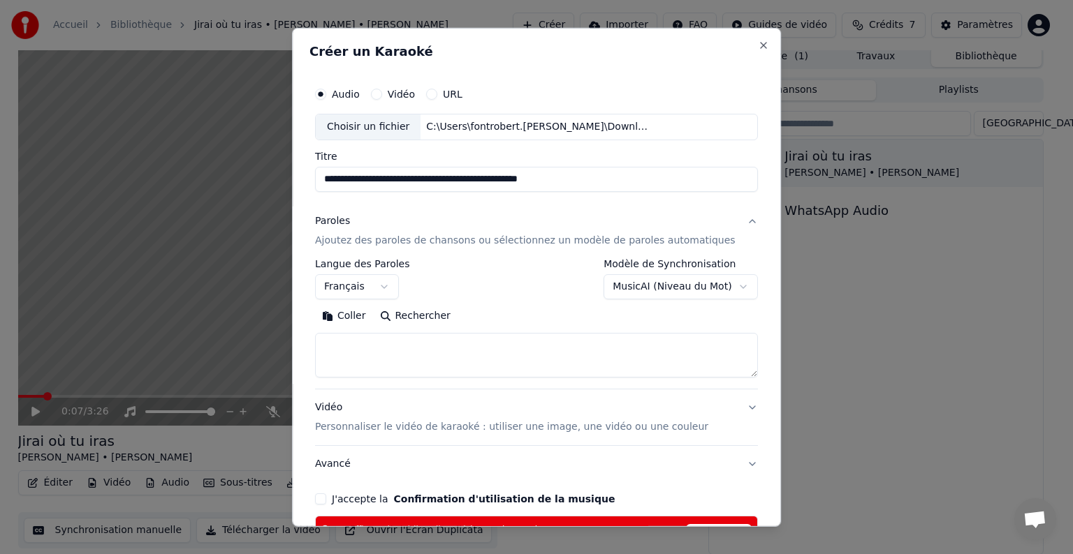
click at [609, 362] on textarea at bounding box center [536, 355] width 443 height 45
click at [358, 311] on button "Coller" at bounding box center [344, 316] width 58 height 22
type textarea "********"
drag, startPoint x: 414, startPoint y: 364, endPoint x: 236, endPoint y: 383, distance: 179.1
click at [236, 383] on body "**********" at bounding box center [530, 271] width 1061 height 554
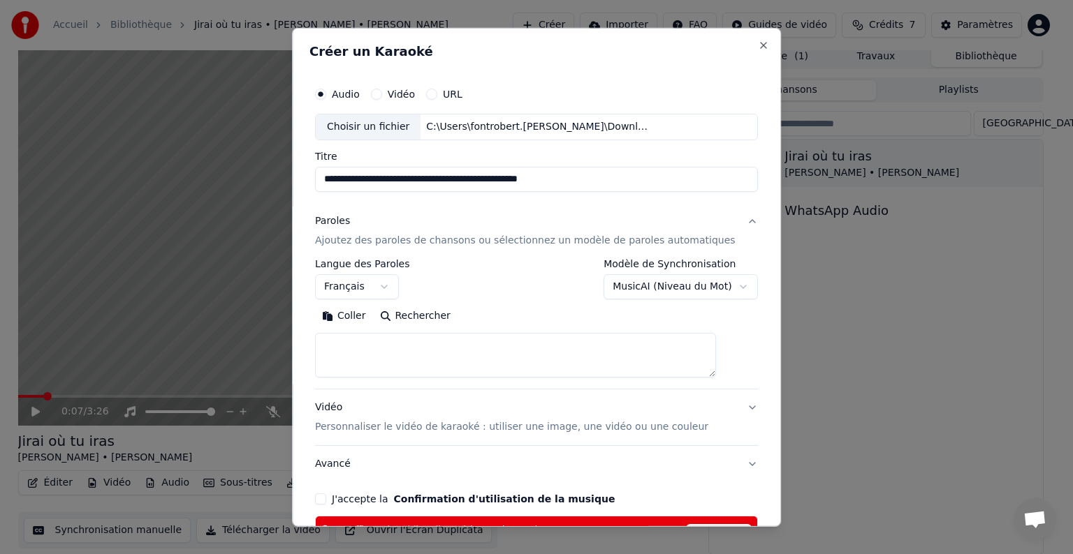
click at [428, 340] on textarea at bounding box center [515, 355] width 401 height 45
paste textarea "**********"
type textarea "**********"
click at [478, 313] on button "Développer" at bounding box center [507, 316] width 86 height 22
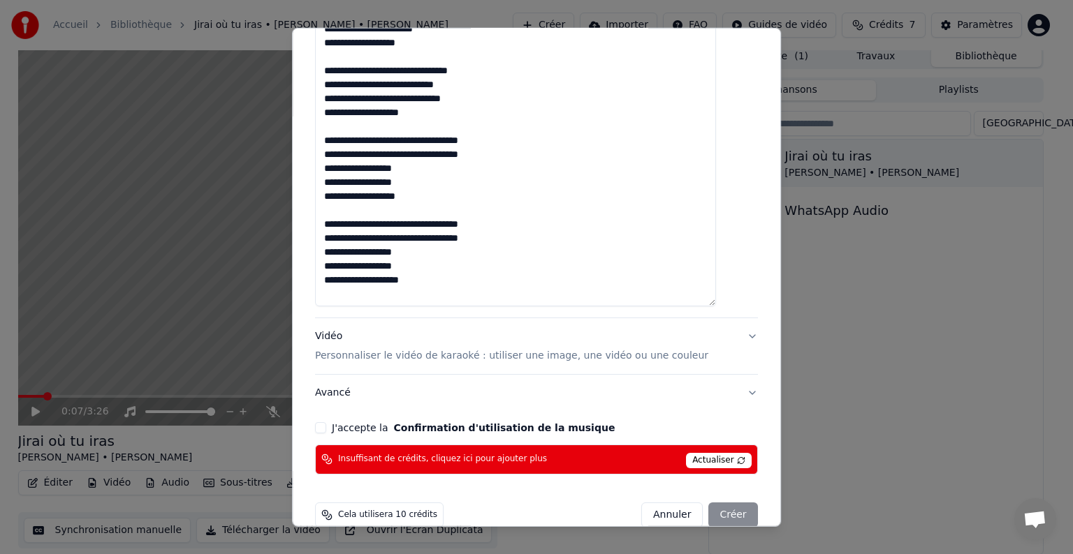
scroll to position [1177, 0]
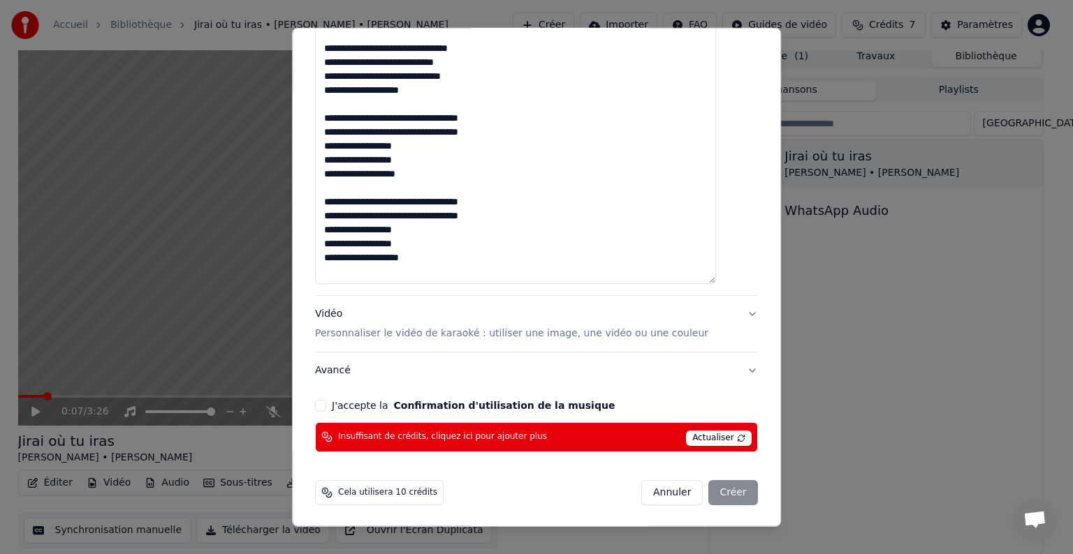
click at [326, 405] on button "J'accepte la Confirmation d'utilisation de la musique" at bounding box center [320, 405] width 11 height 11
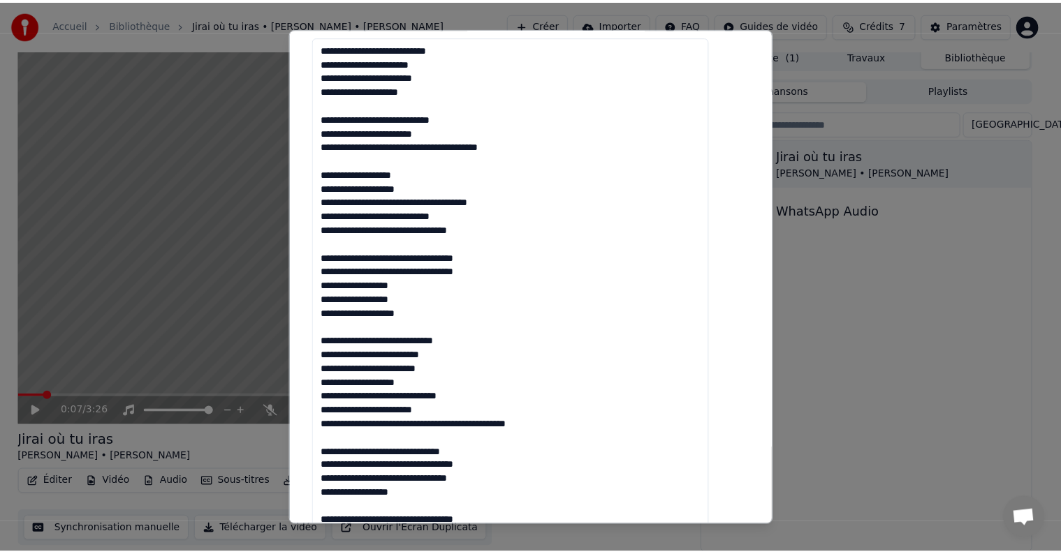
scroll to position [49, 0]
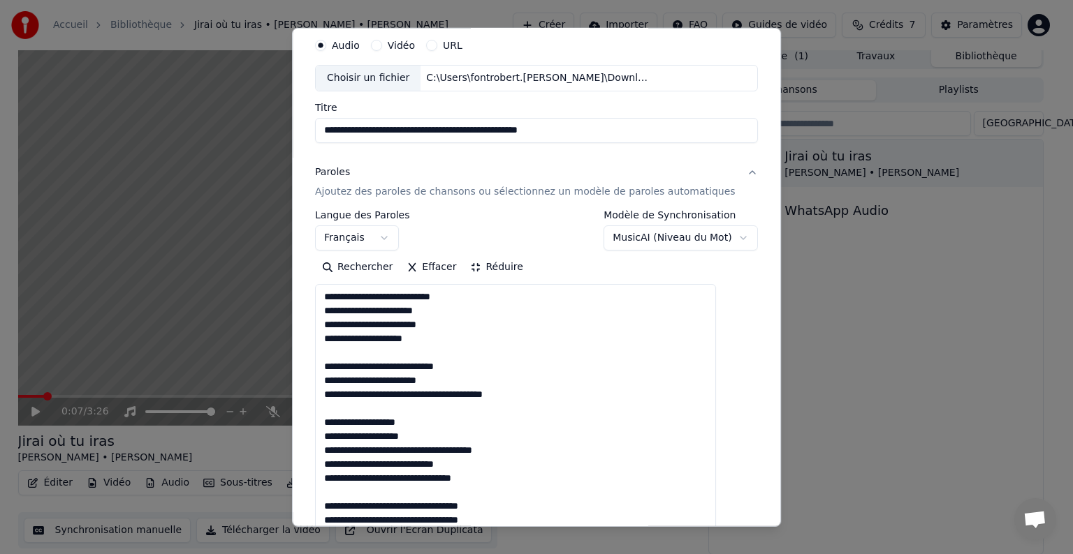
type button "on"
select select "**********"
select select
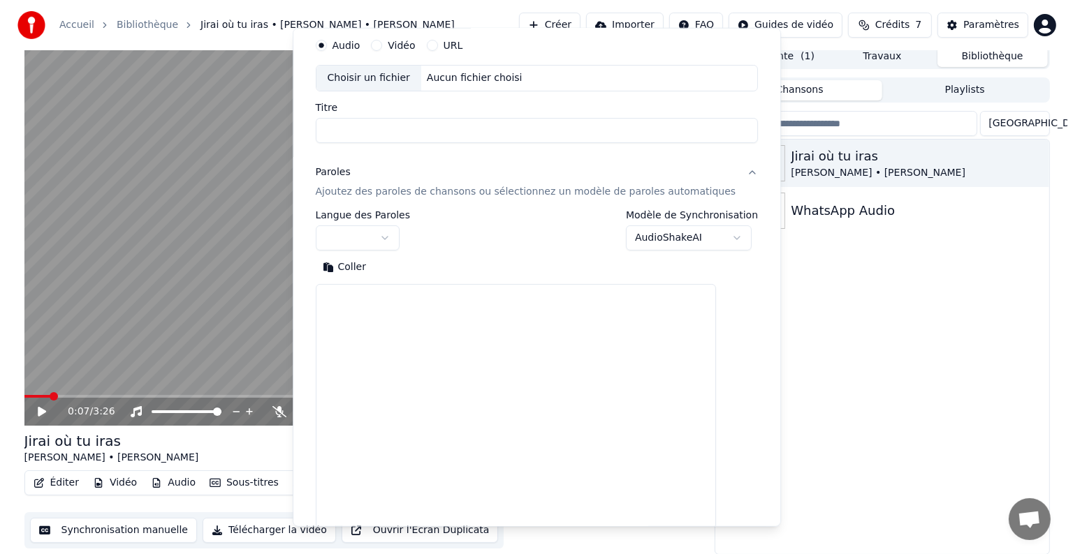
scroll to position [0, 0]
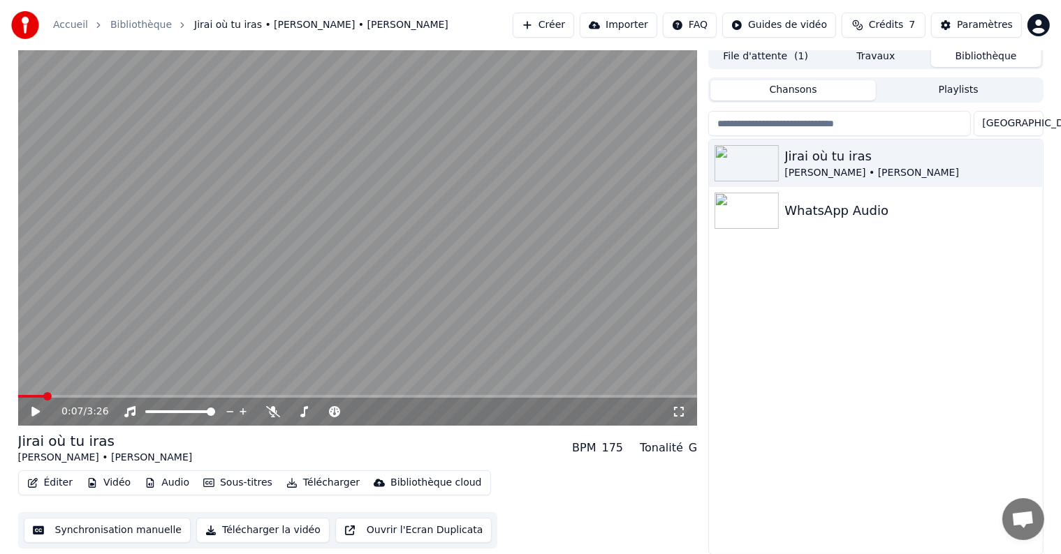
click at [1043, 30] on html "Accueil Bibliothèque Jirai où tu iras • [PERSON_NAME] • [PERSON_NAME] Créer Imp…" at bounding box center [530, 271] width 1061 height 554
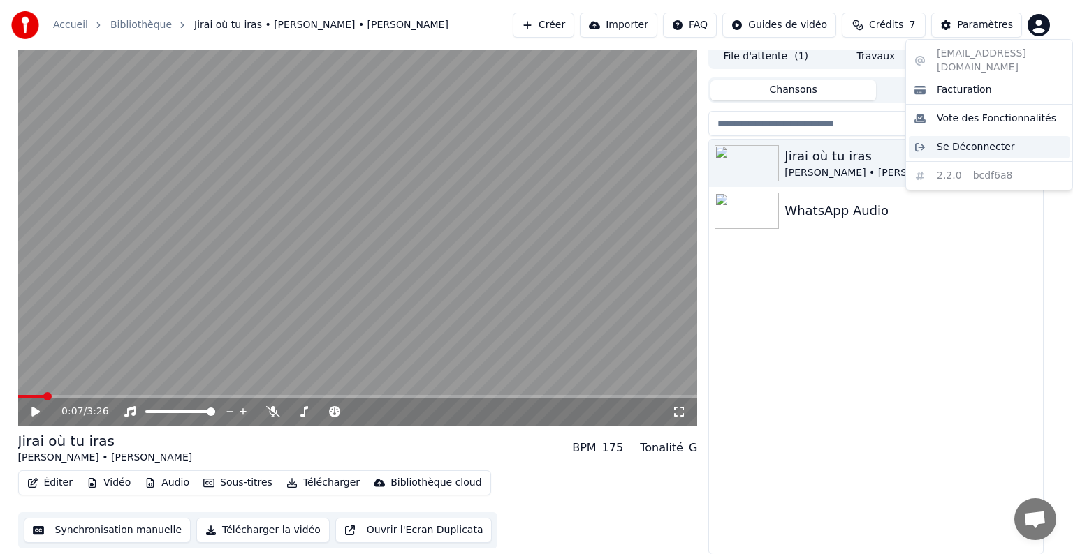
click at [975, 140] on span "Se Déconnecter" at bounding box center [975, 147] width 78 height 14
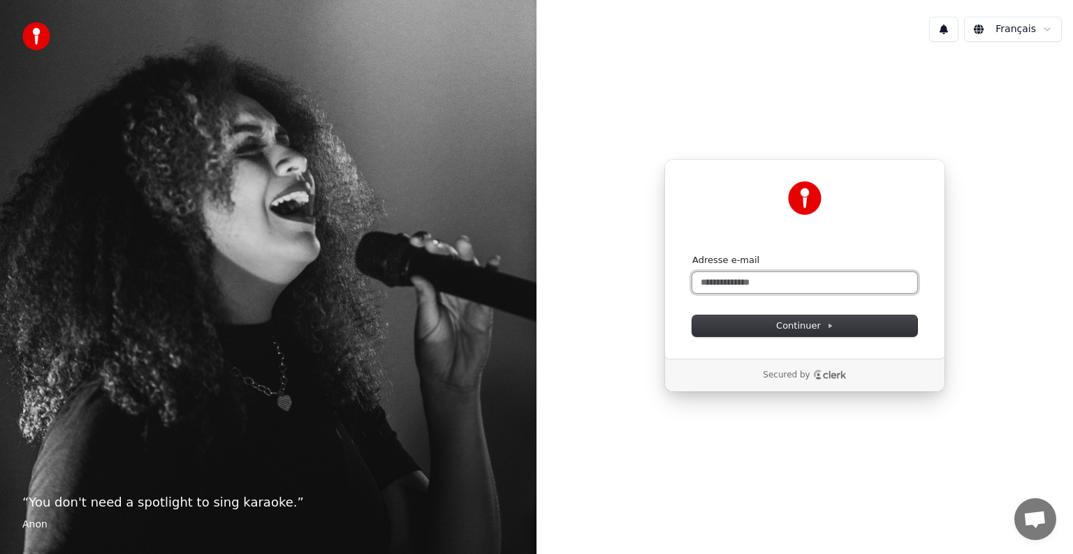
click at [777, 278] on input "Adresse e-mail" at bounding box center [804, 282] width 225 height 21
click at [763, 273] on input "Adresse e-mail" at bounding box center [804, 282] width 225 height 21
type input "*"
click at [792, 321] on span "Continuer" at bounding box center [804, 326] width 57 height 13
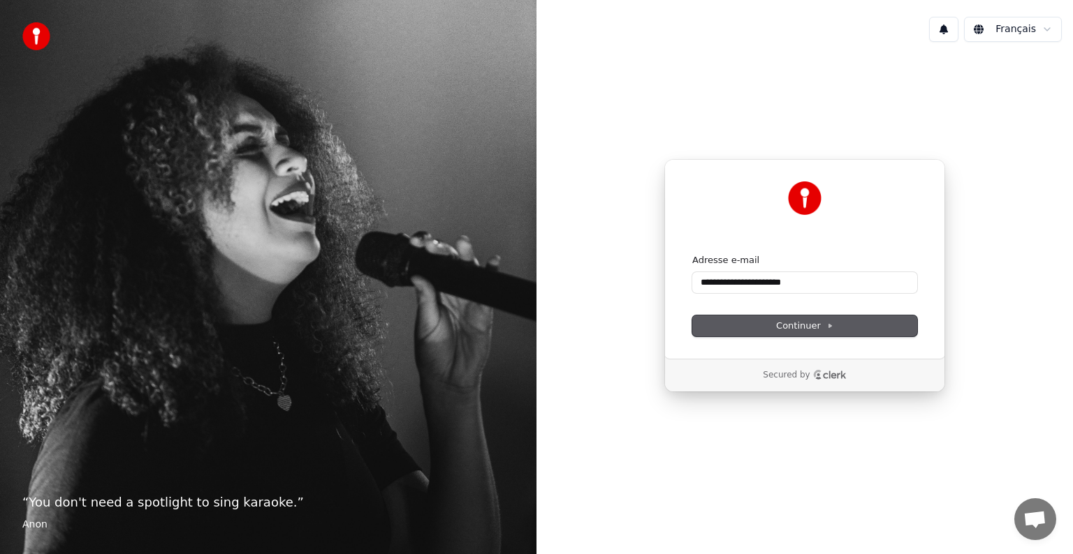
type input "**********"
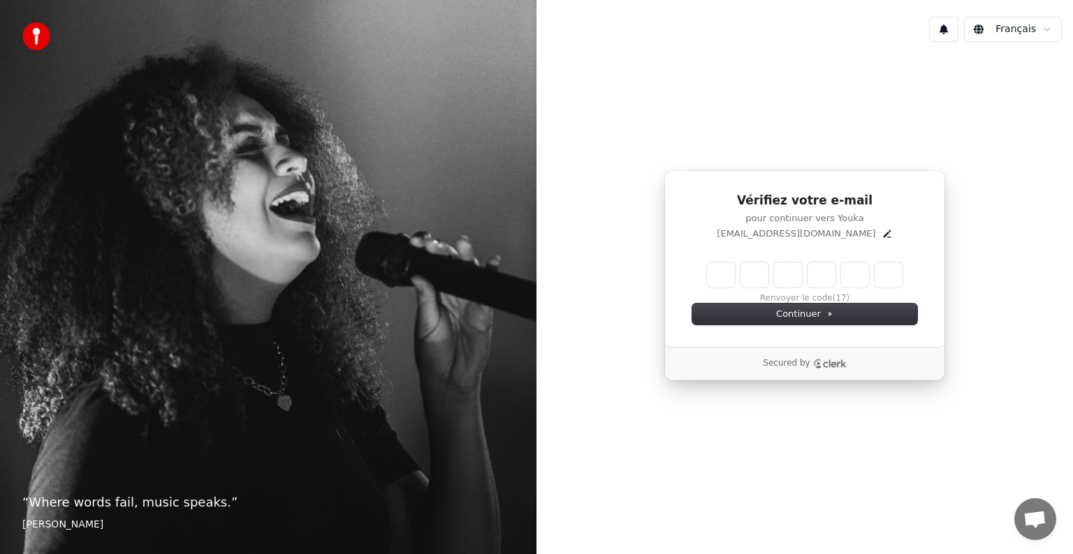
click at [700, 276] on div "Renvoyer le code (17)" at bounding box center [804, 284] width 225 height 42
click at [717, 274] on input "Enter verification code" at bounding box center [818, 275] width 223 height 25
type input "******"
